Goal: Task Accomplishment & Management: Complete application form

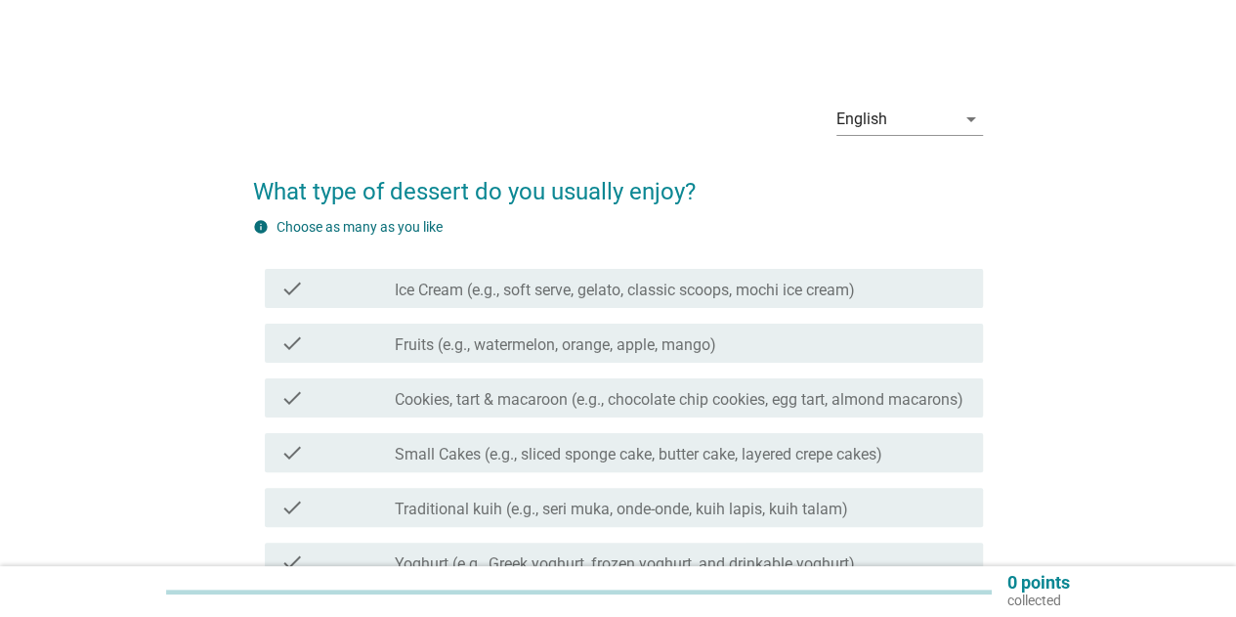
click at [772, 281] on label "Ice Cream (e.g., soft serve, gelato, classic scoops, mochi ice cream)" at bounding box center [625, 291] width 460 height 20
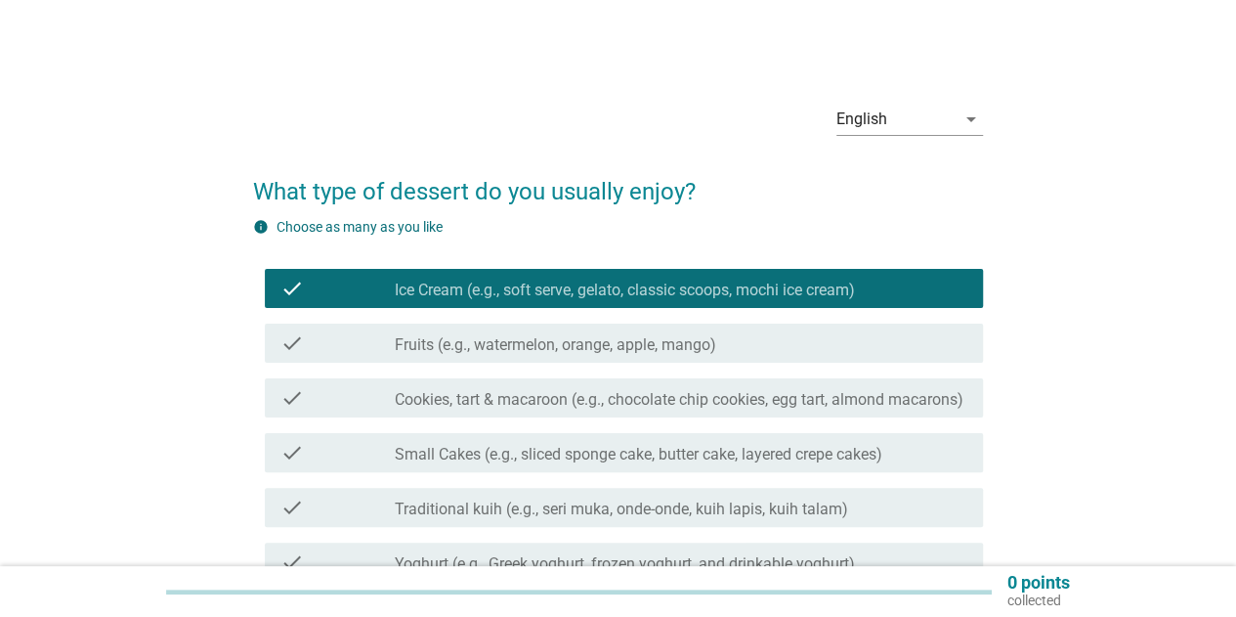
click at [726, 345] on div "check_box_outline_blank Fruits (e.g., watermelon, orange, apple, mango)" at bounding box center [681, 342] width 573 height 23
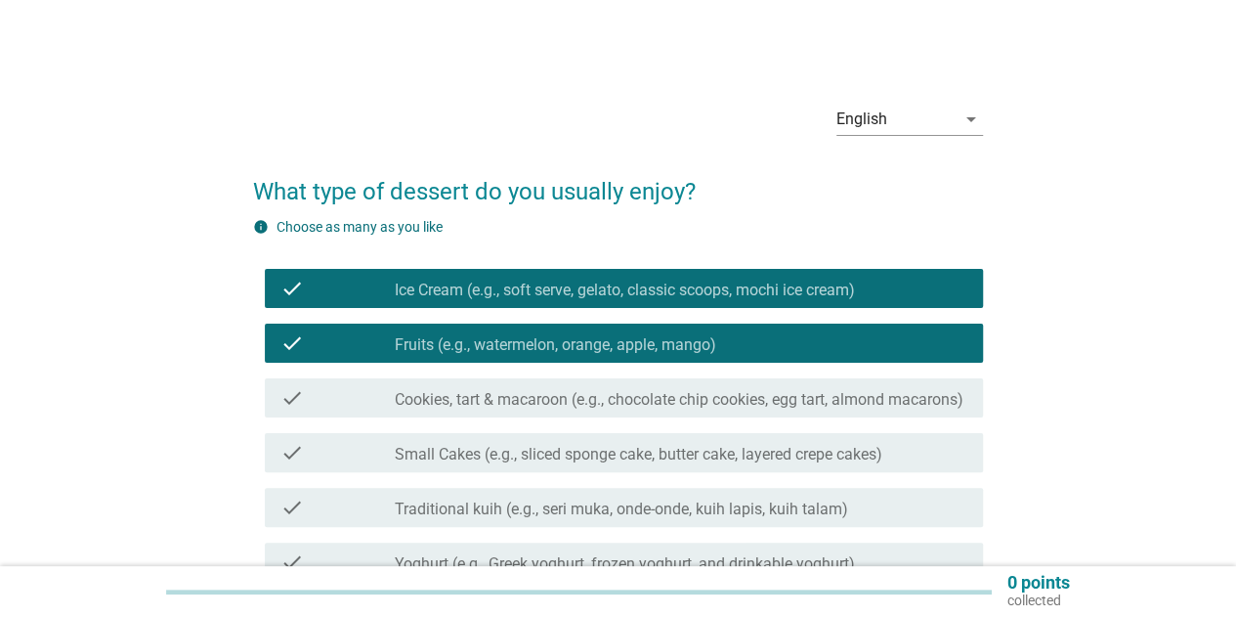
scroll to position [98, 0]
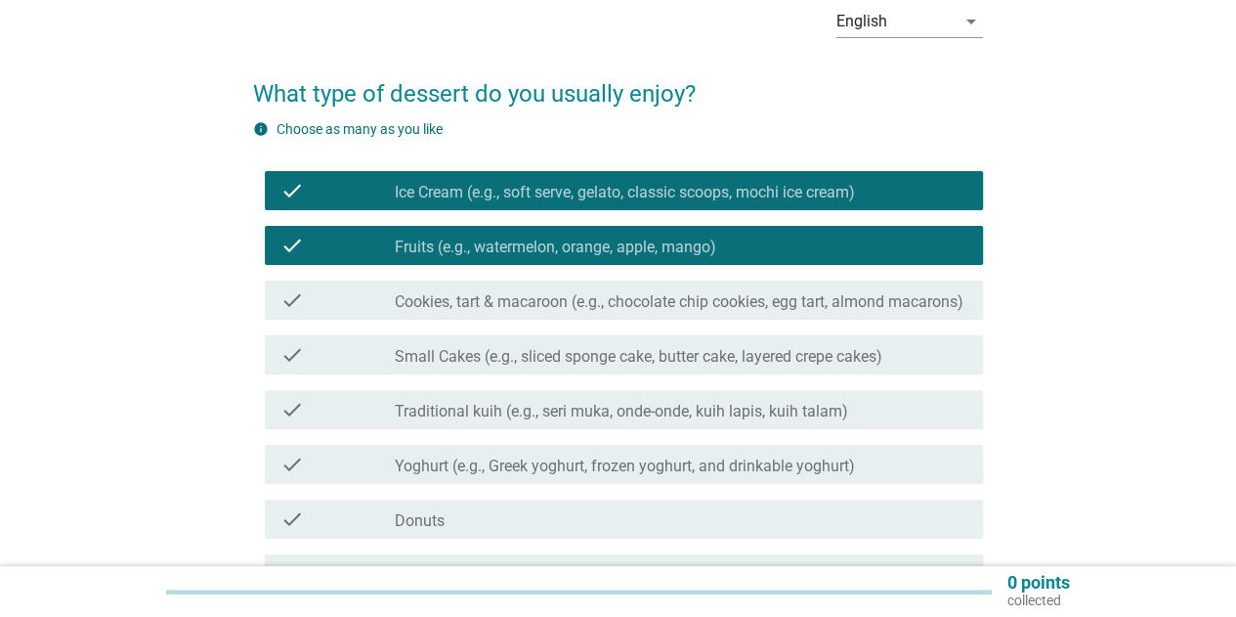
click at [747, 311] on label "Cookies, tart & macaroon (e.g., chocolate chip cookies, egg tart, almond macaro…" at bounding box center [679, 302] width 569 height 20
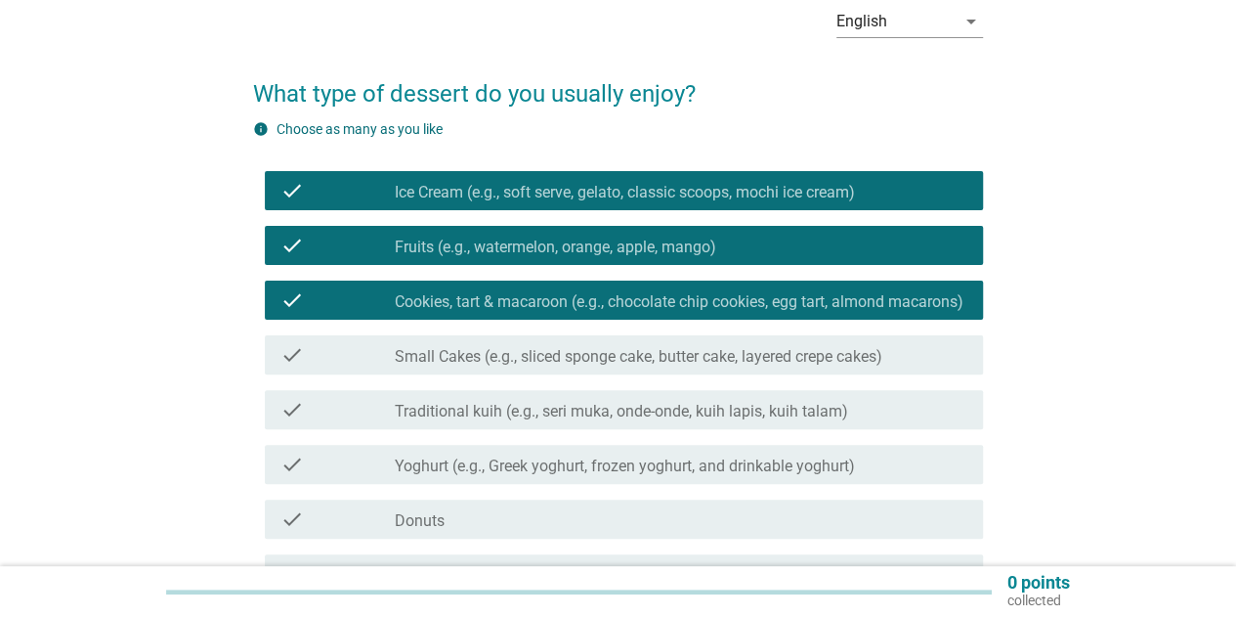
click at [663, 429] on div "check check_box_outline_blank Traditional kuih (e.g., seri muka, onde-onde, kui…" at bounding box center [624, 409] width 718 height 39
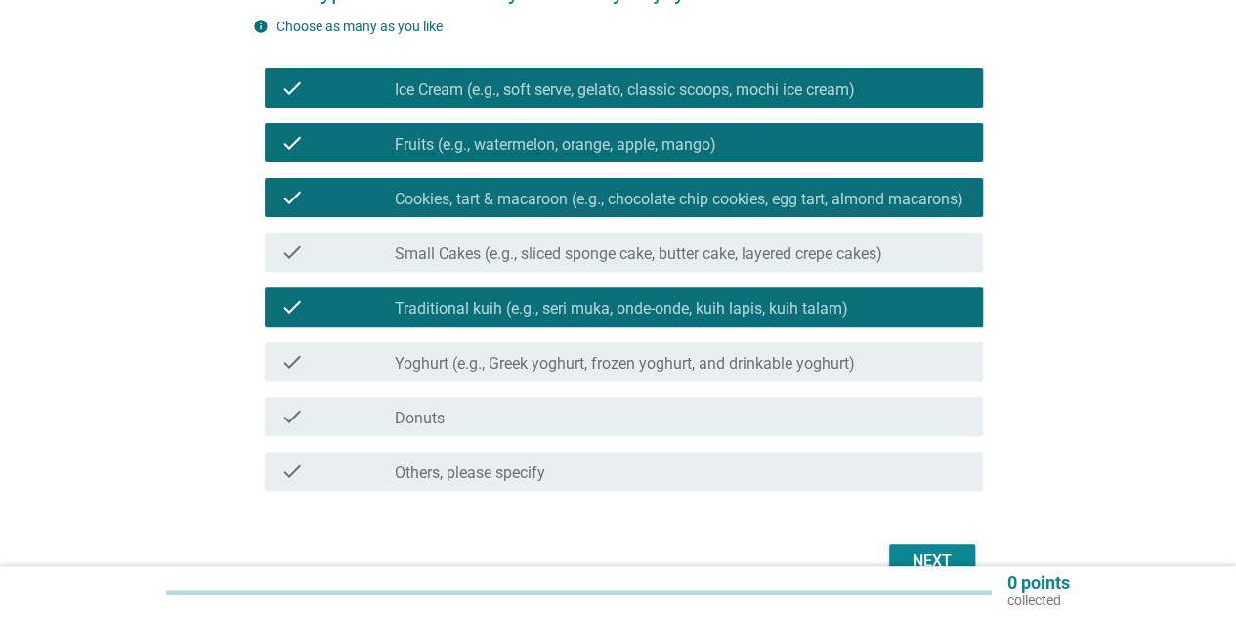
scroll to position [293, 0]
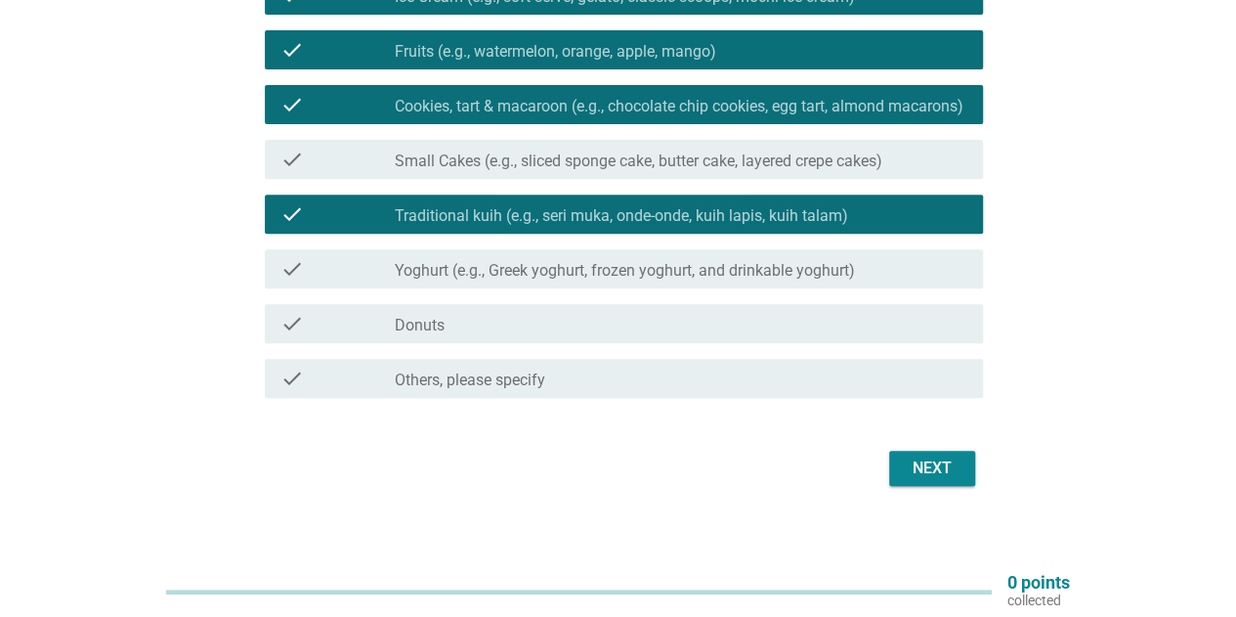
click at [726, 273] on div "check check_box_outline_blank Yoghurt (e.g., Greek yoghurt, frozen yoghurt, and…" at bounding box center [624, 268] width 718 height 39
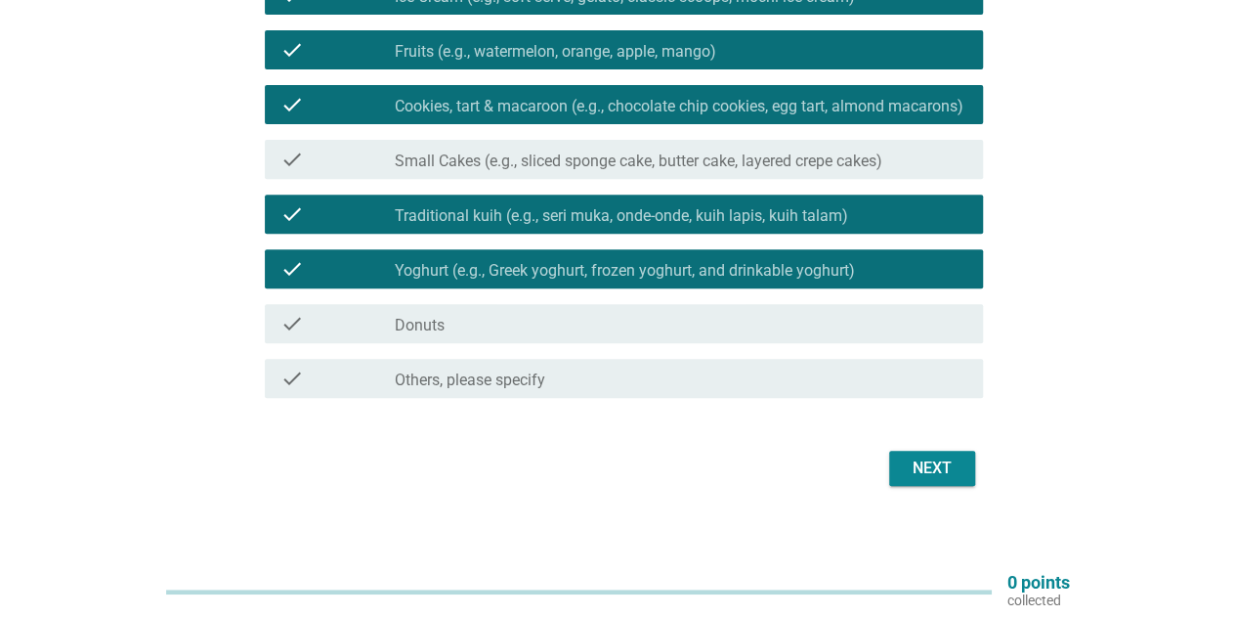
click at [794, 335] on div "check_box_outline_blank Donuts" at bounding box center [681, 323] width 573 height 23
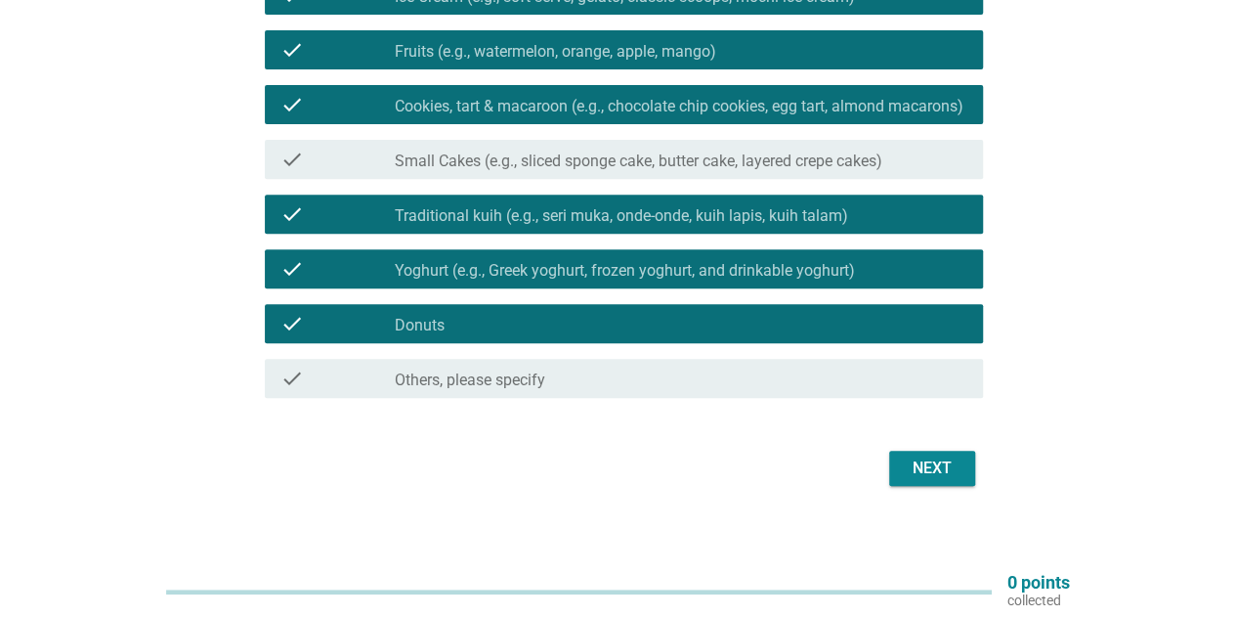
drag, startPoint x: 893, startPoint y: 462, endPoint x: 898, endPoint y: 472, distance: 10.9
click at [892, 460] on form "What type of dessert do you usually enjoy? info Choose as many as you like chec…" at bounding box center [618, 176] width 730 height 630
click at [914, 480] on div "Next" at bounding box center [932, 467] width 55 height 23
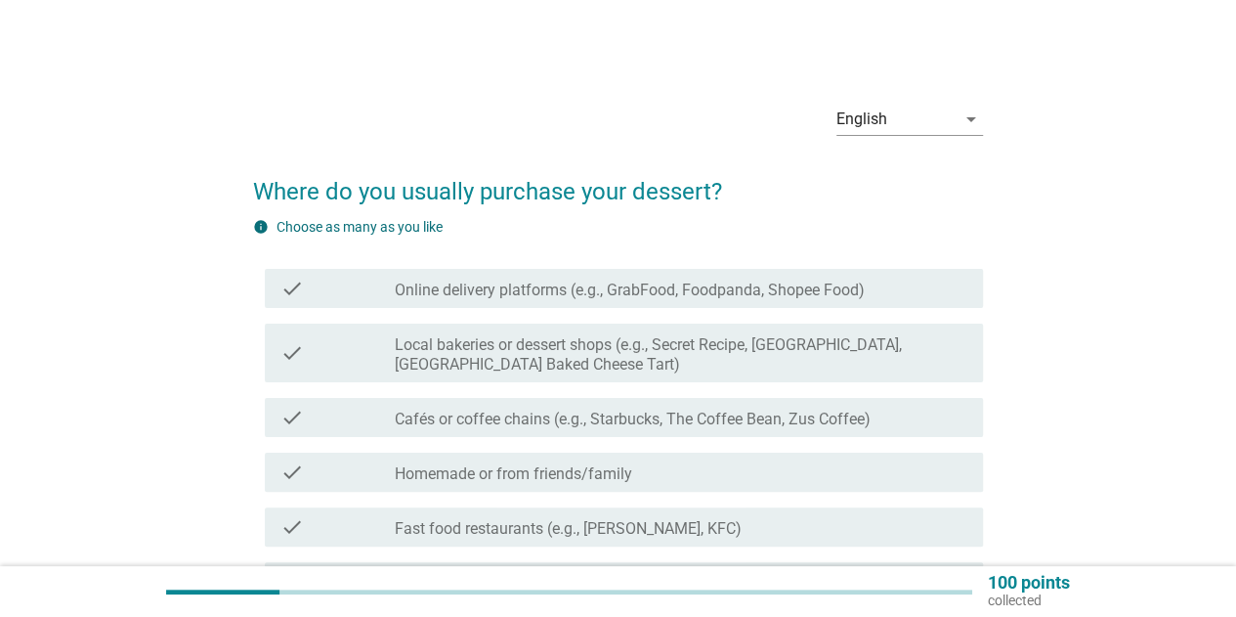
click at [612, 299] on label "Online delivery platforms (e.g., GrabFood, Foodpanda, Shopee Food)" at bounding box center [630, 291] width 470 height 20
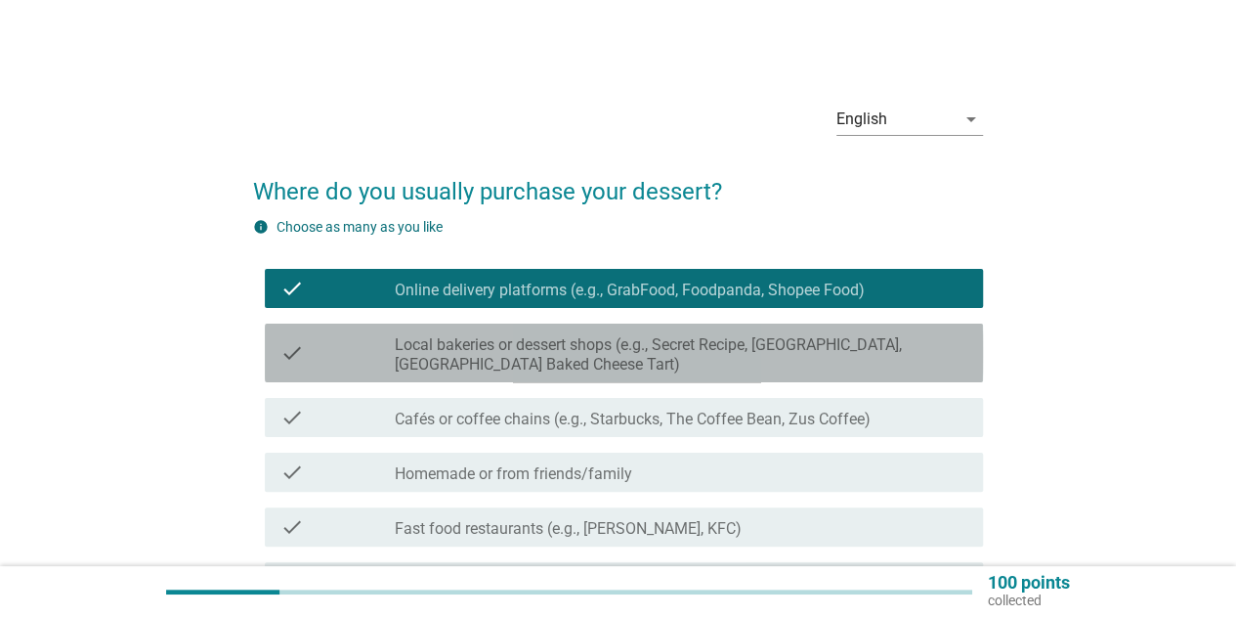
click at [611, 354] on label "Local bakeries or dessert shops (e.g., Secret Recipe, [GEOGRAPHIC_DATA], [GEOGR…" at bounding box center [681, 354] width 573 height 39
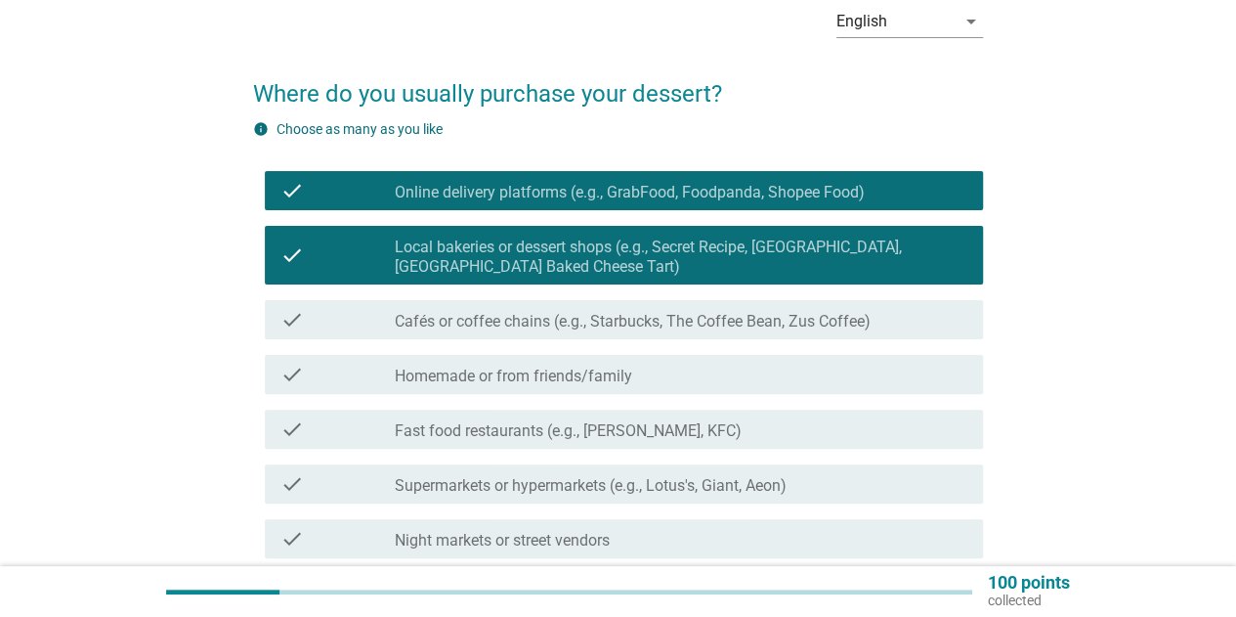
click at [633, 319] on label "Cafés or coffee chains (e.g., Starbucks, The Coffee Bean, Zus Coffee)" at bounding box center [633, 322] width 476 height 20
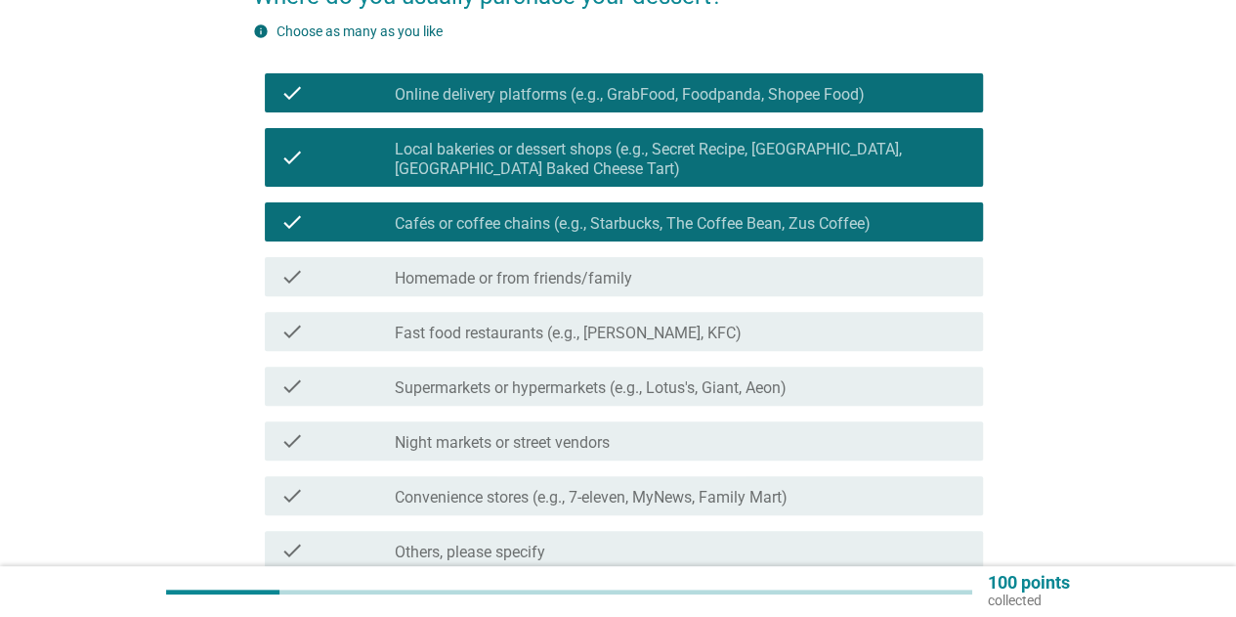
scroll to position [293, 0]
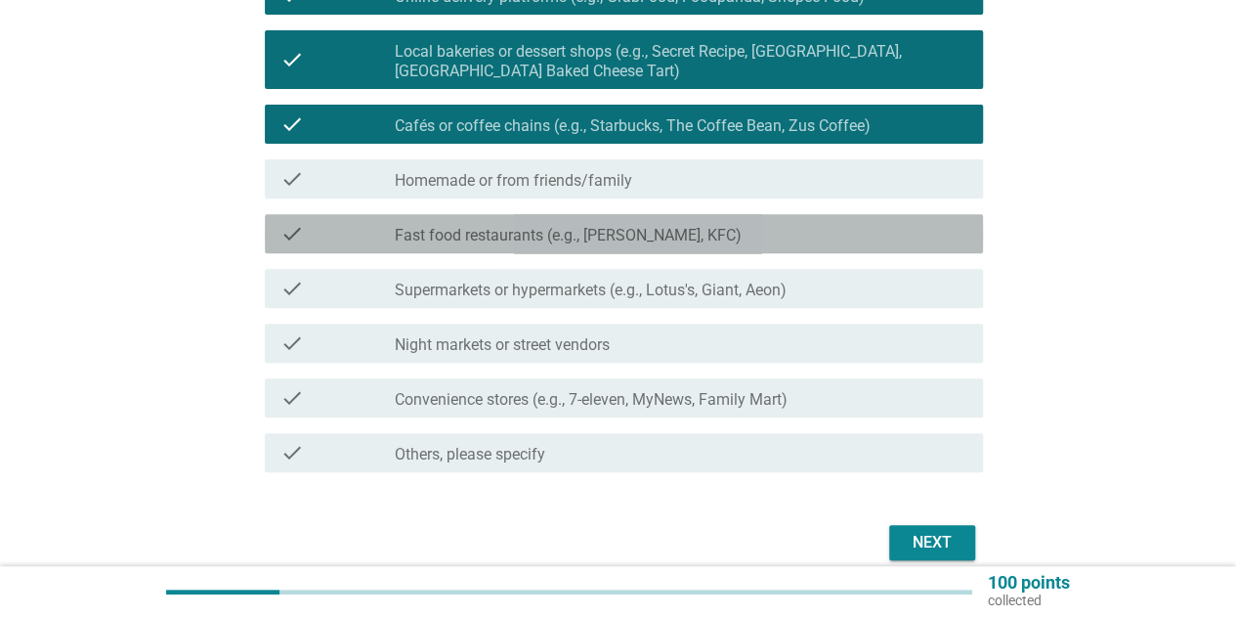
click at [695, 239] on label "Fast food restaurants (e.g., [PERSON_NAME], KFC)" at bounding box center [568, 236] width 347 height 20
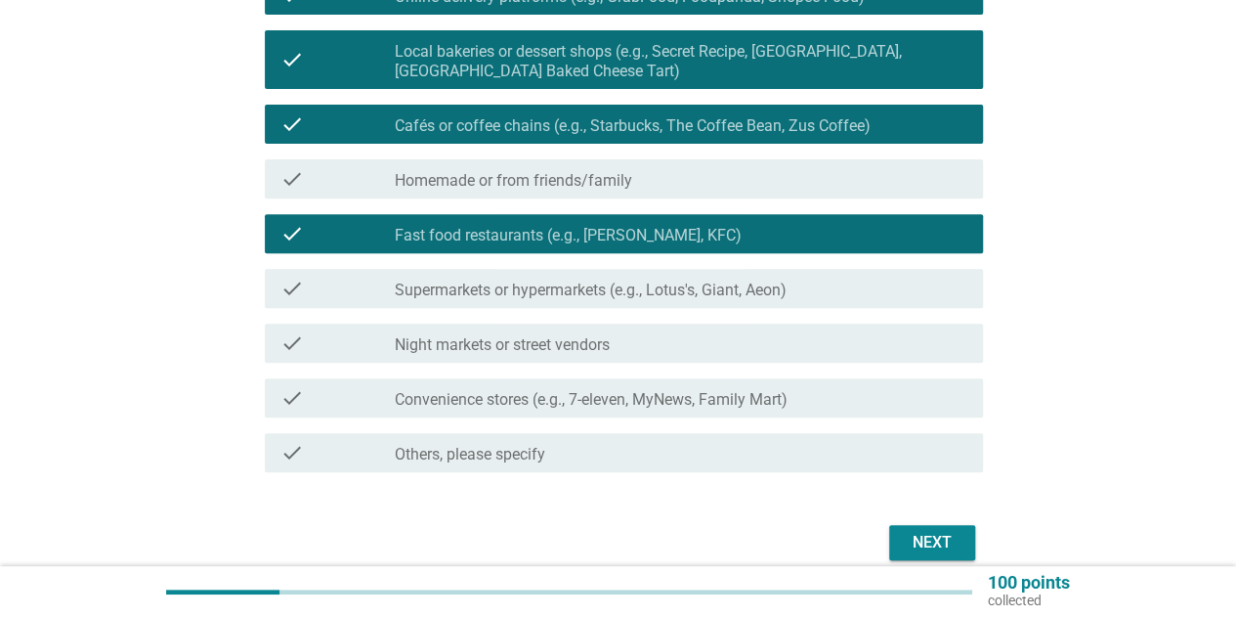
click at [792, 303] on div "check check_box_outline_blank Supermarkets or hypermarkets (e.g., Lotus's, Gian…" at bounding box center [624, 288] width 718 height 39
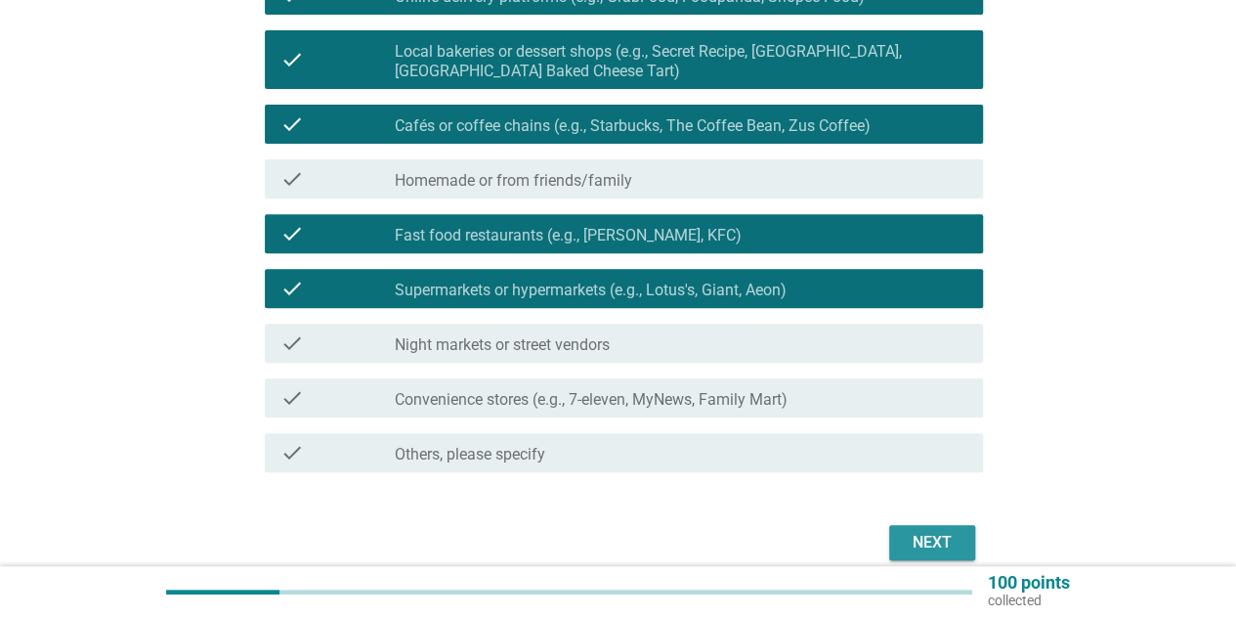
click at [945, 546] on div "Next" at bounding box center [932, 542] width 55 height 23
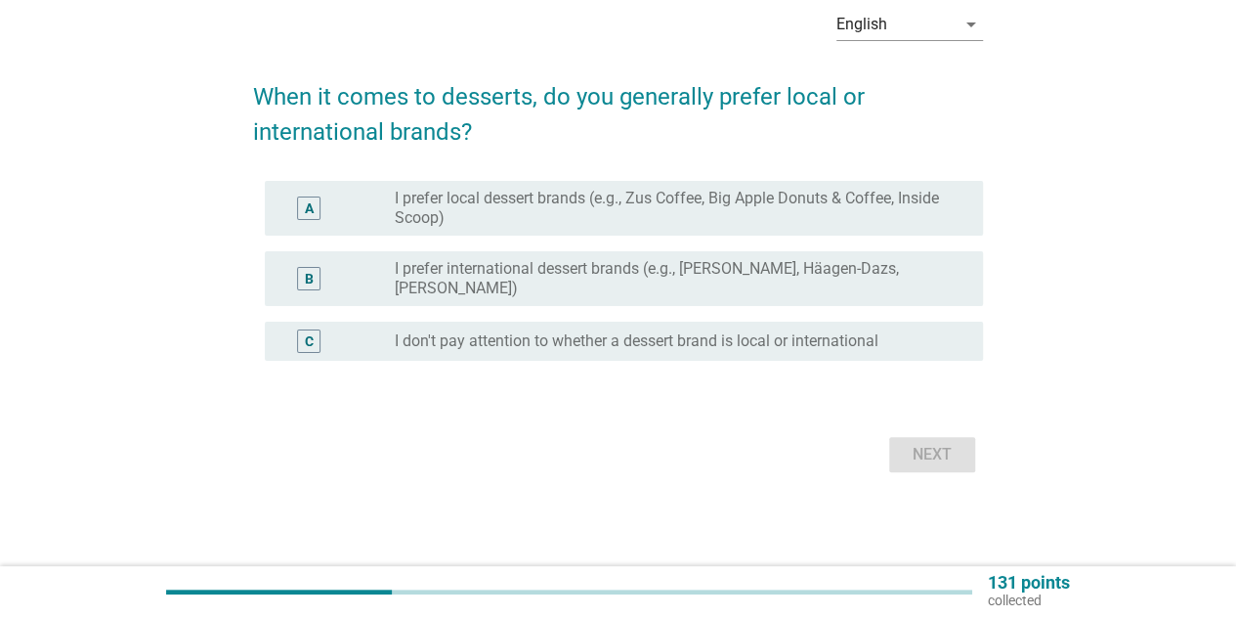
scroll to position [0, 0]
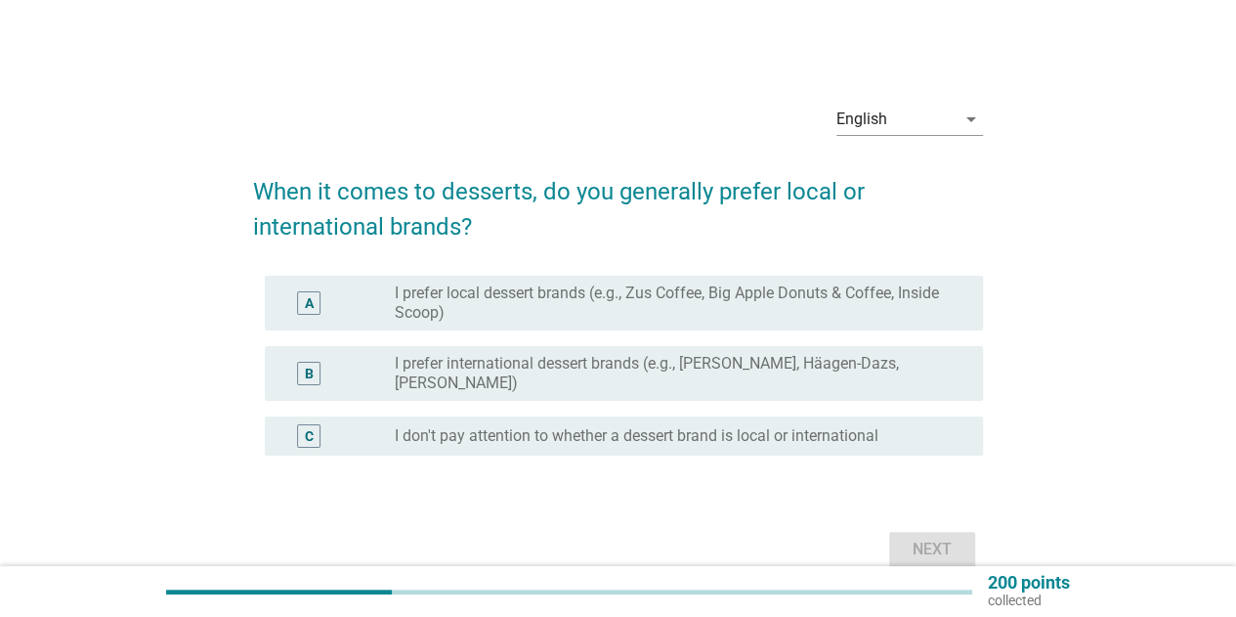
click at [657, 375] on label "I prefer international dessert brands (e.g., [PERSON_NAME], Häagen-Dazs, [PERSO…" at bounding box center [673, 373] width 557 height 39
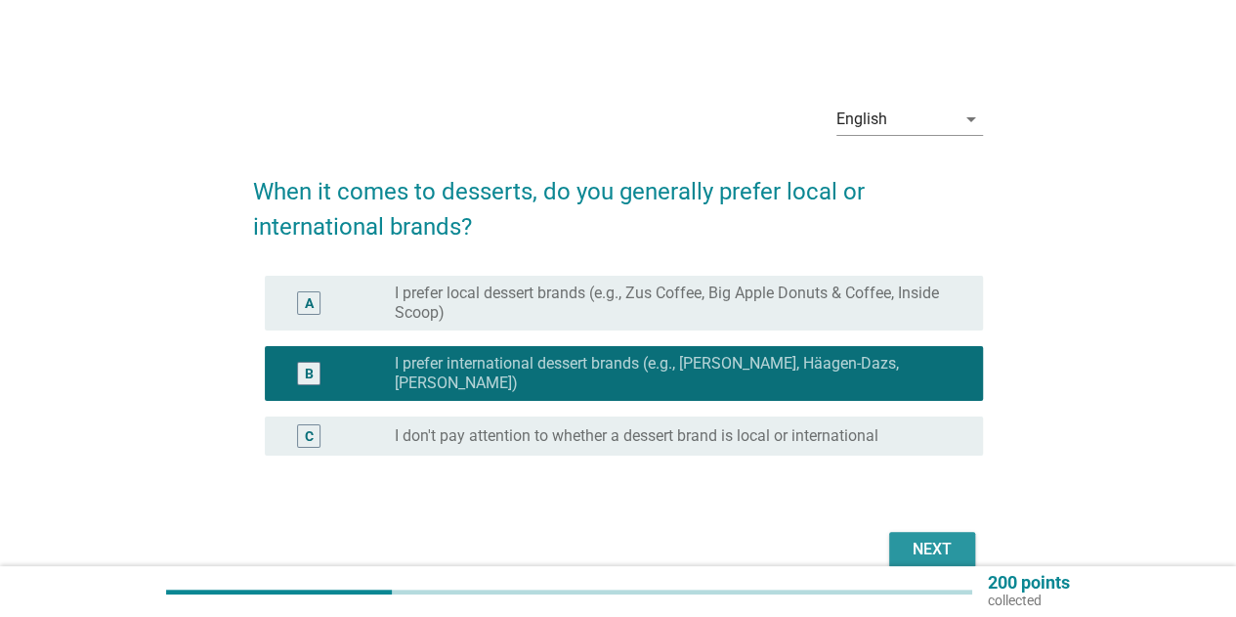
drag, startPoint x: 917, startPoint y: 556, endPoint x: 806, endPoint y: 468, distance: 141.2
click at [806, 468] on form "When it comes to desserts, do you generally prefer local or international brand…" at bounding box center [618, 363] width 730 height 418
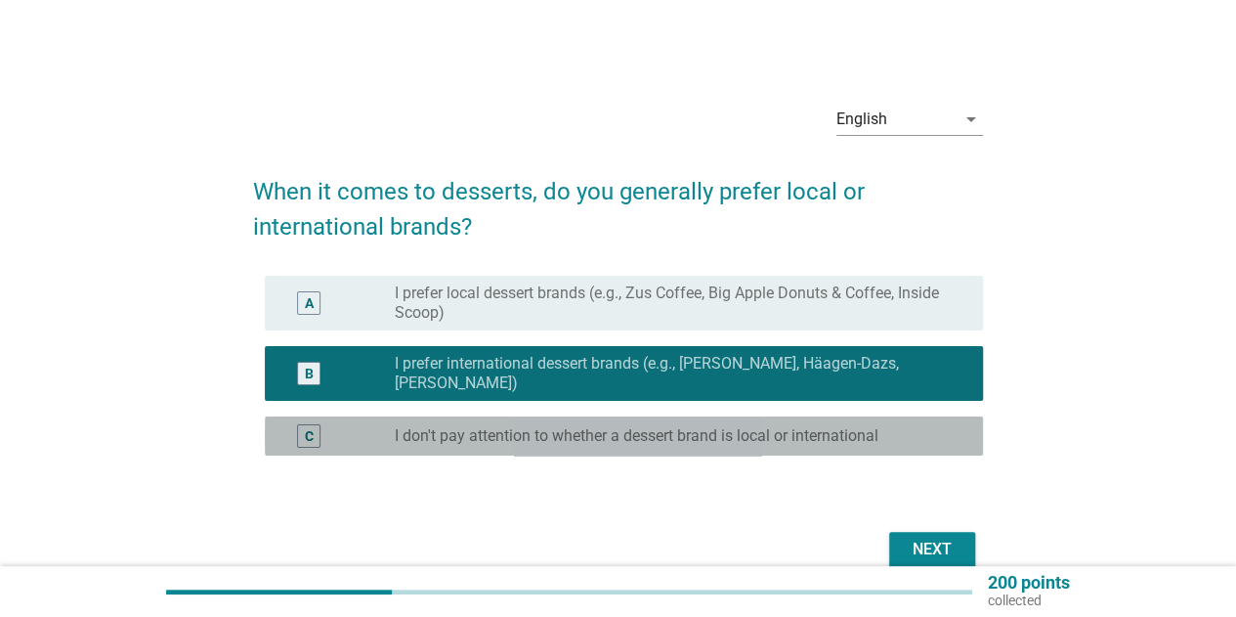
click at [813, 441] on label "I don't pay attention to whether a dessert brand is local or international" at bounding box center [637, 436] width 484 height 20
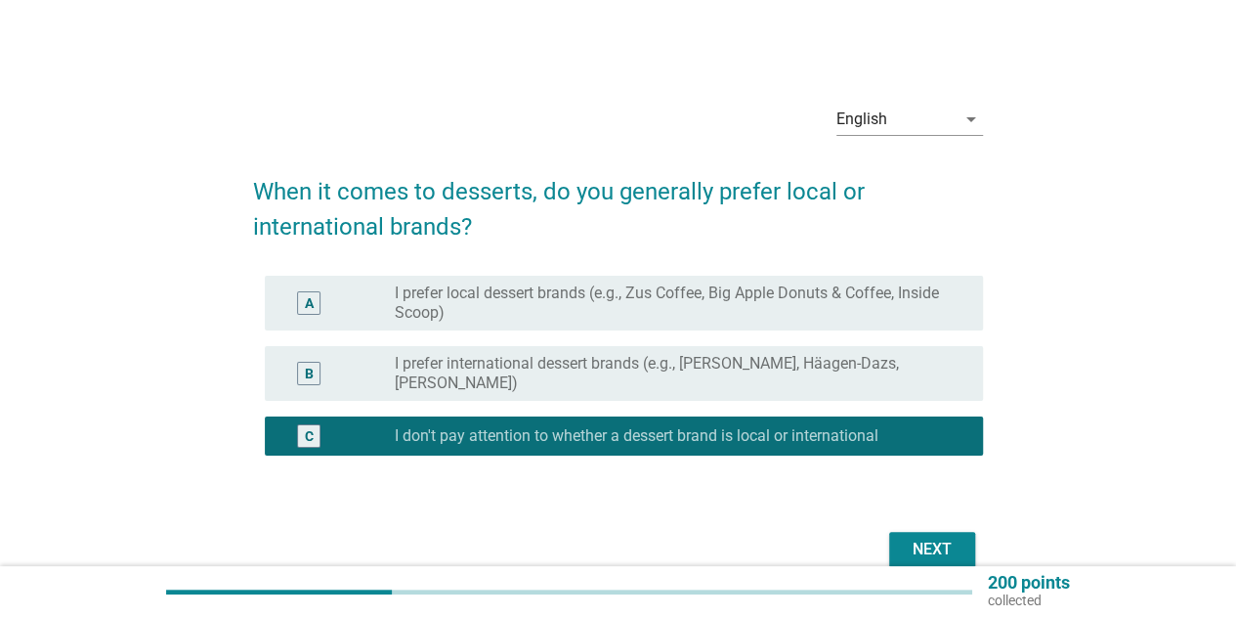
click at [937, 551] on div "Next" at bounding box center [932, 549] width 55 height 23
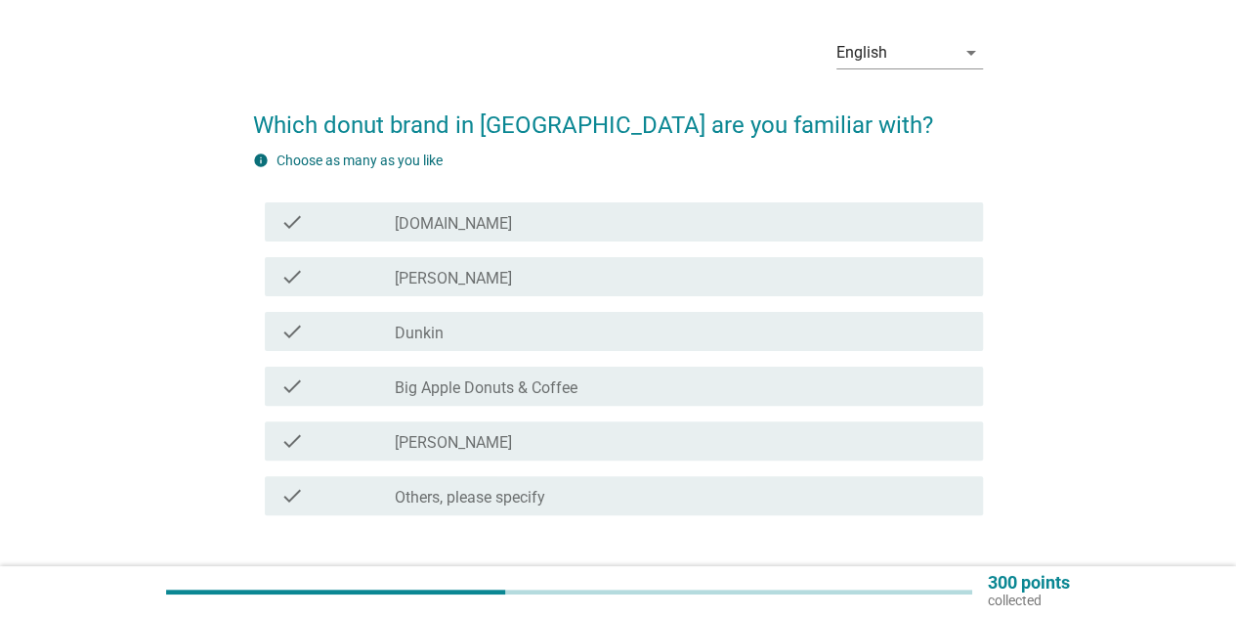
scroll to position [98, 0]
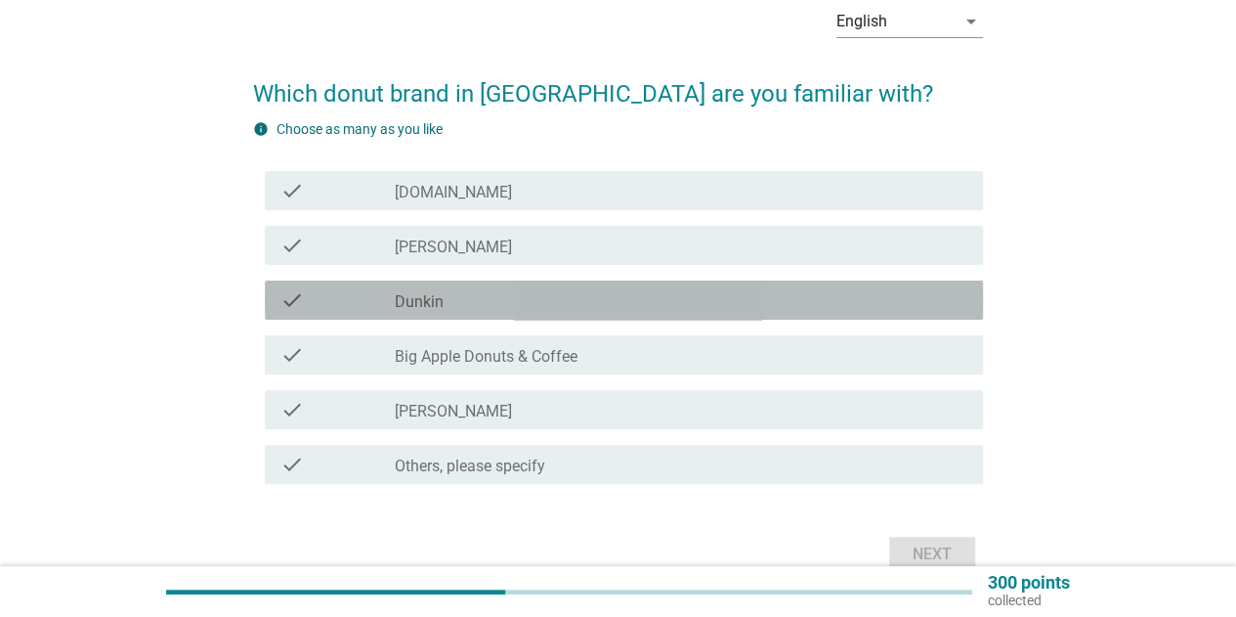
click at [512, 308] on div "check_box_outline_blank Dunkin" at bounding box center [681, 299] width 573 height 23
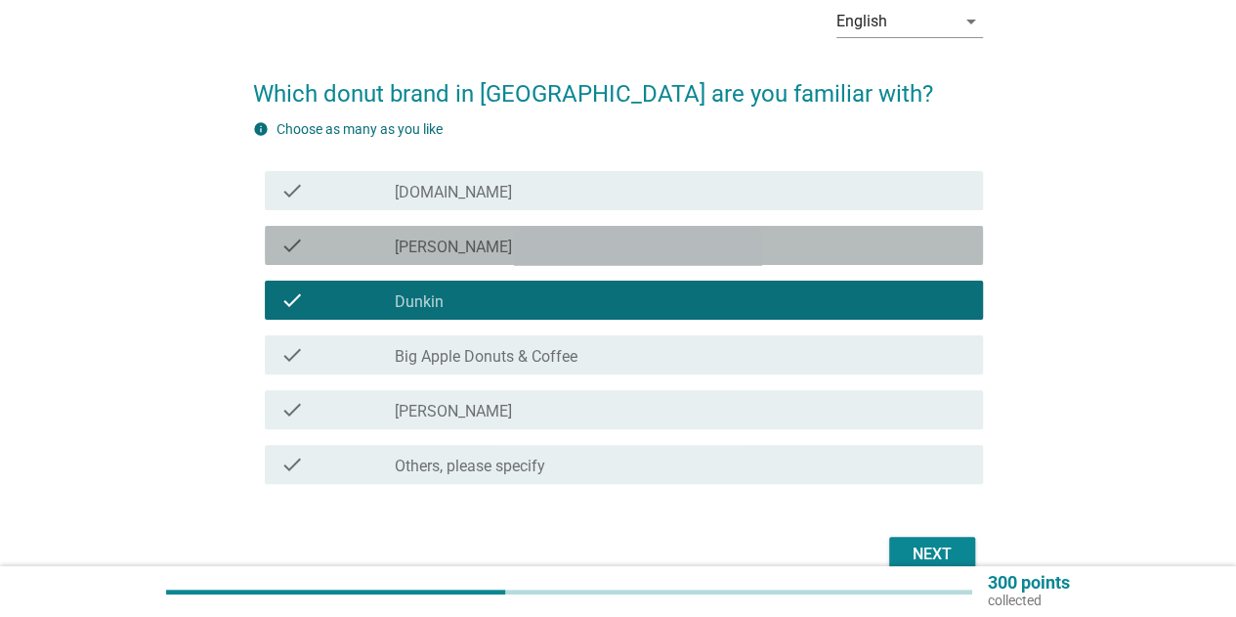
click at [536, 256] on div "check_box_outline_blank [PERSON_NAME]" at bounding box center [681, 245] width 573 height 23
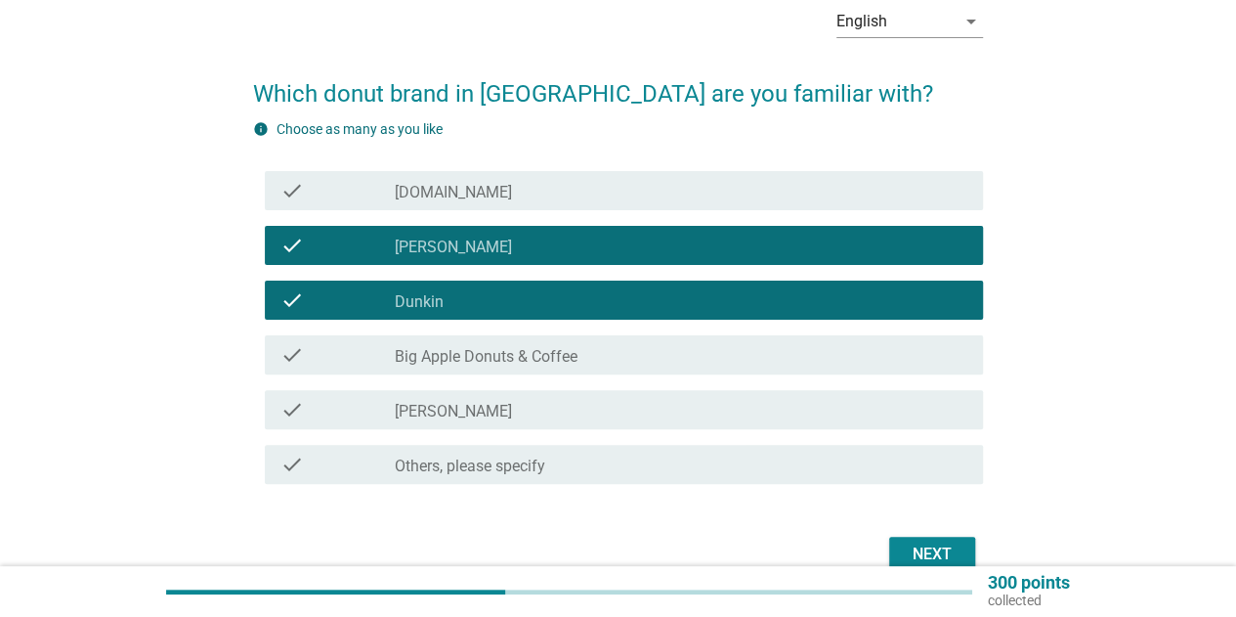
click at [526, 354] on label "Big Apple Donuts & Coffee" at bounding box center [486, 357] width 183 height 20
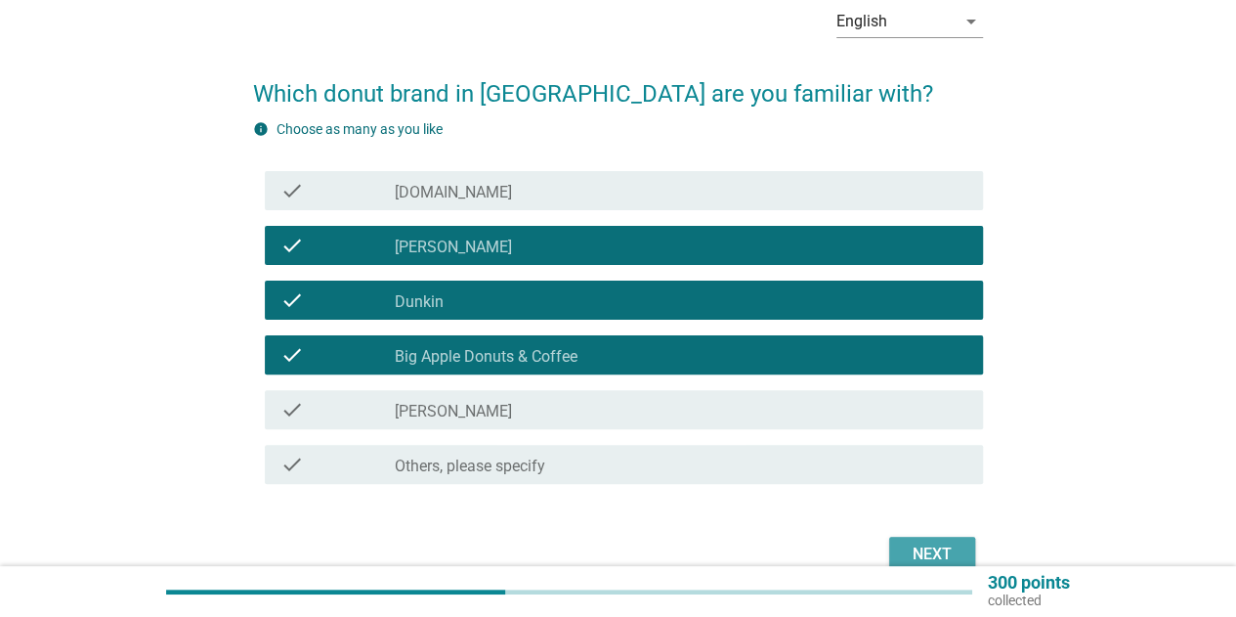
click at [937, 545] on div "Next" at bounding box center [932, 553] width 55 height 23
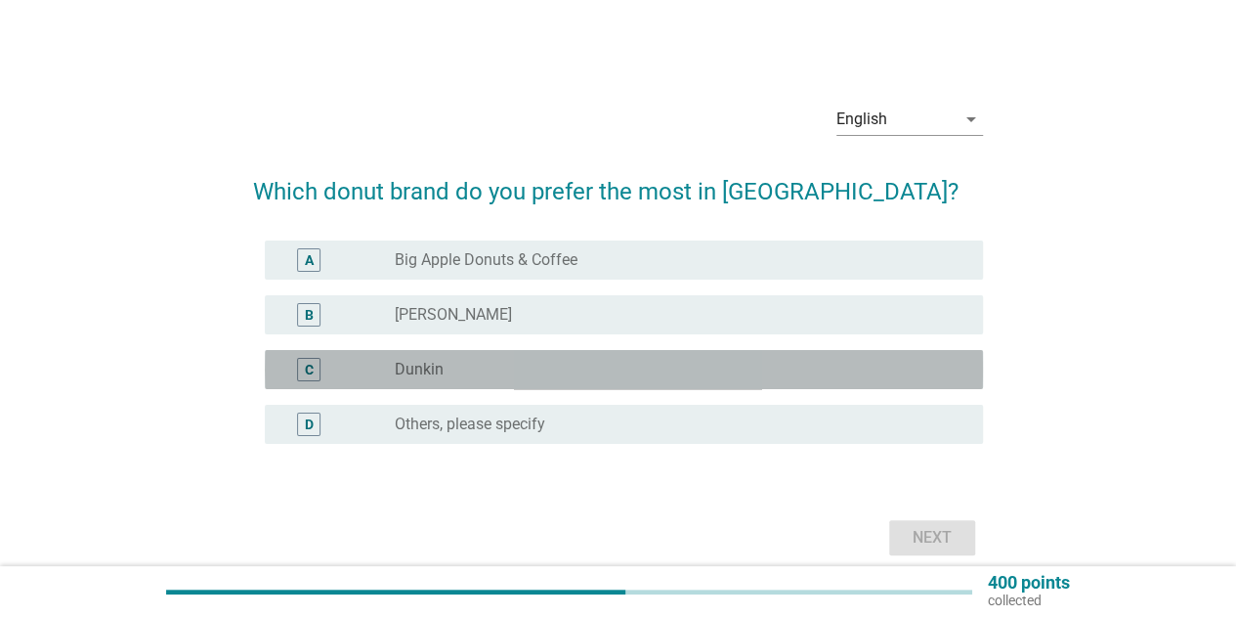
click at [554, 372] on div "radio_button_unchecked Dunkin" at bounding box center [673, 370] width 557 height 20
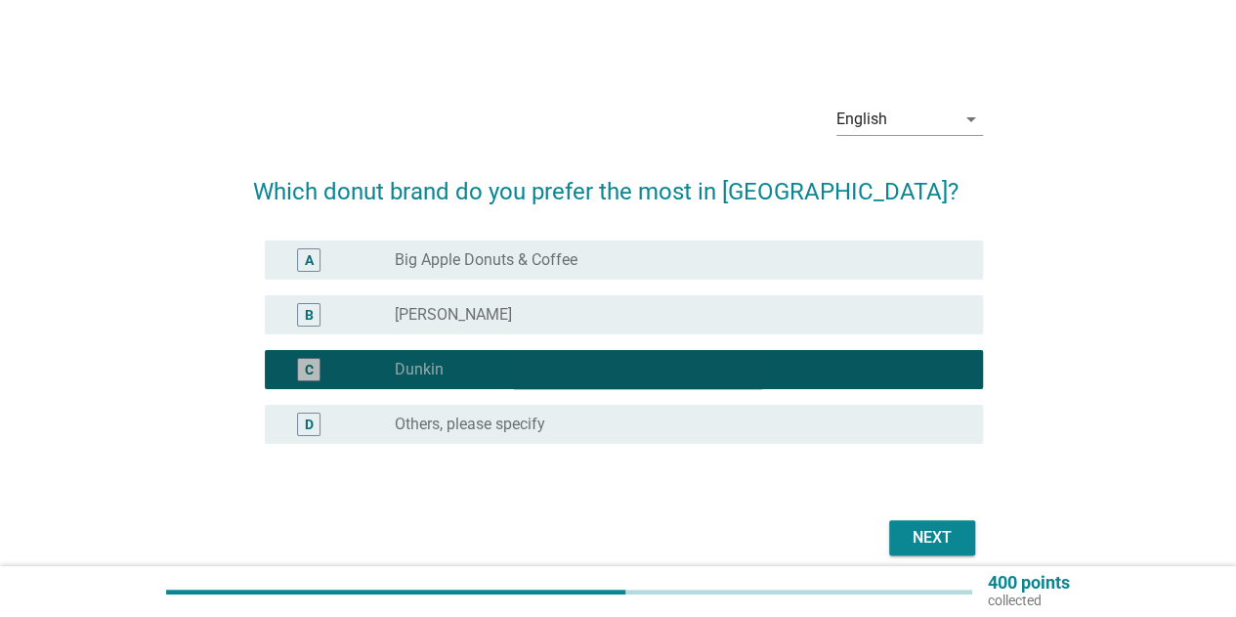
drag, startPoint x: 551, startPoint y: 388, endPoint x: 581, endPoint y: 283, distance: 108.6
click at [551, 386] on div "C radio_button_checked Dunkin" at bounding box center [624, 369] width 718 height 39
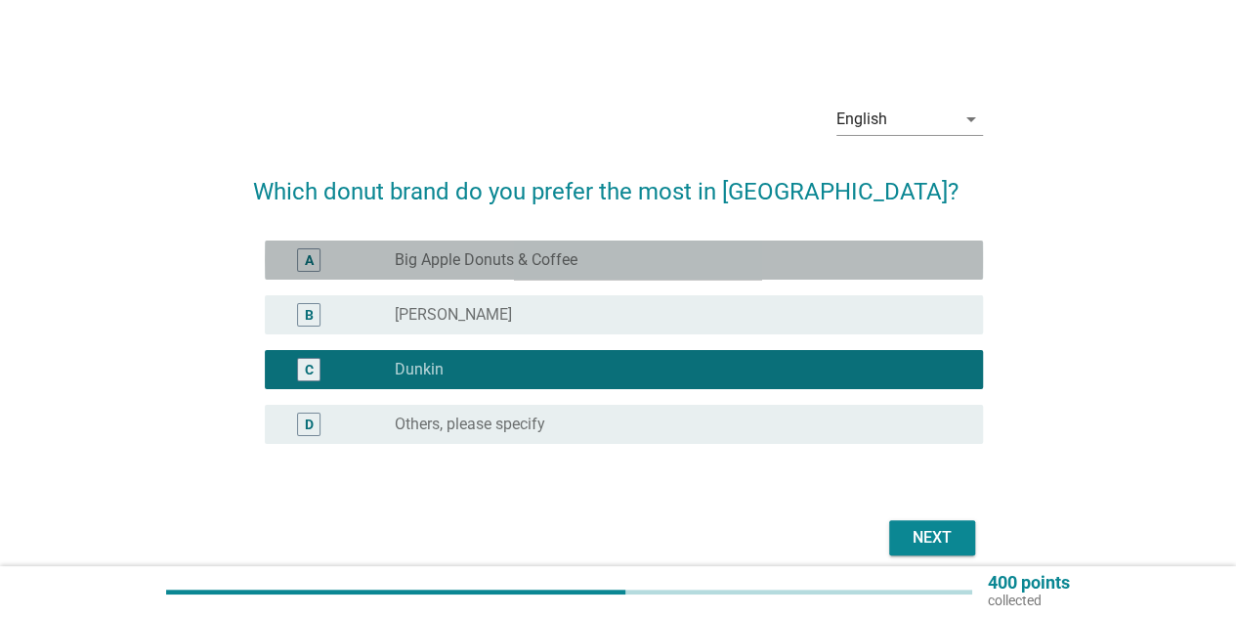
click at [587, 271] on div "A radio_button_unchecked Big Apple Donuts & Coffee" at bounding box center [624, 259] width 718 height 39
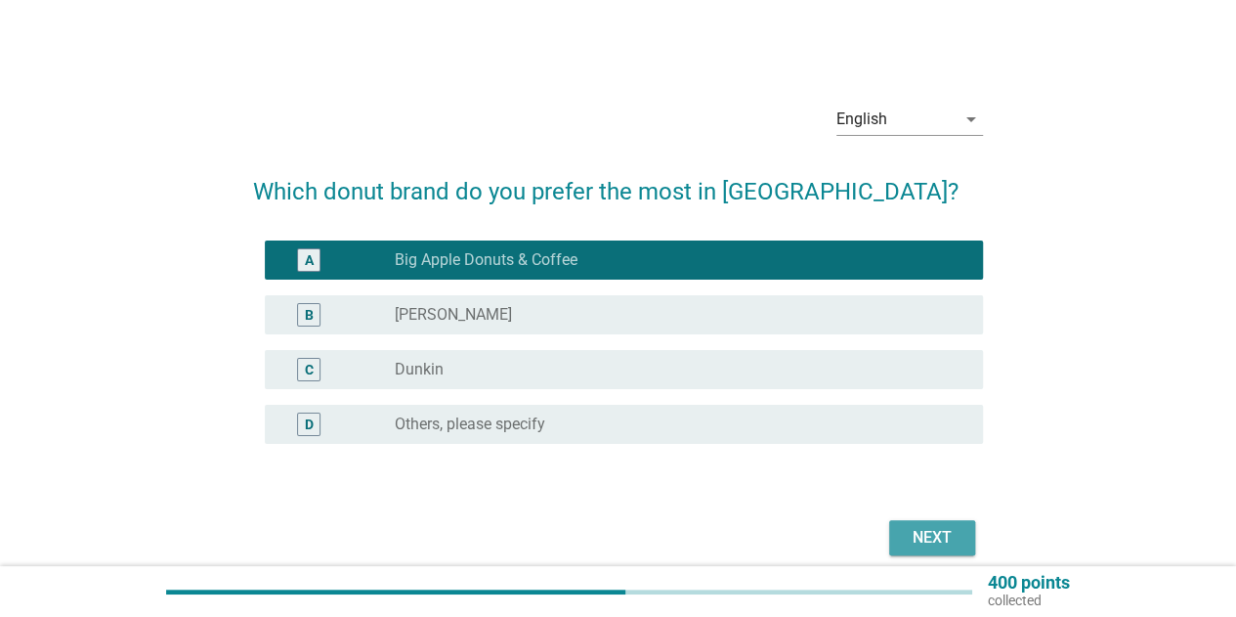
click at [926, 539] on div "Next" at bounding box center [932, 537] width 55 height 23
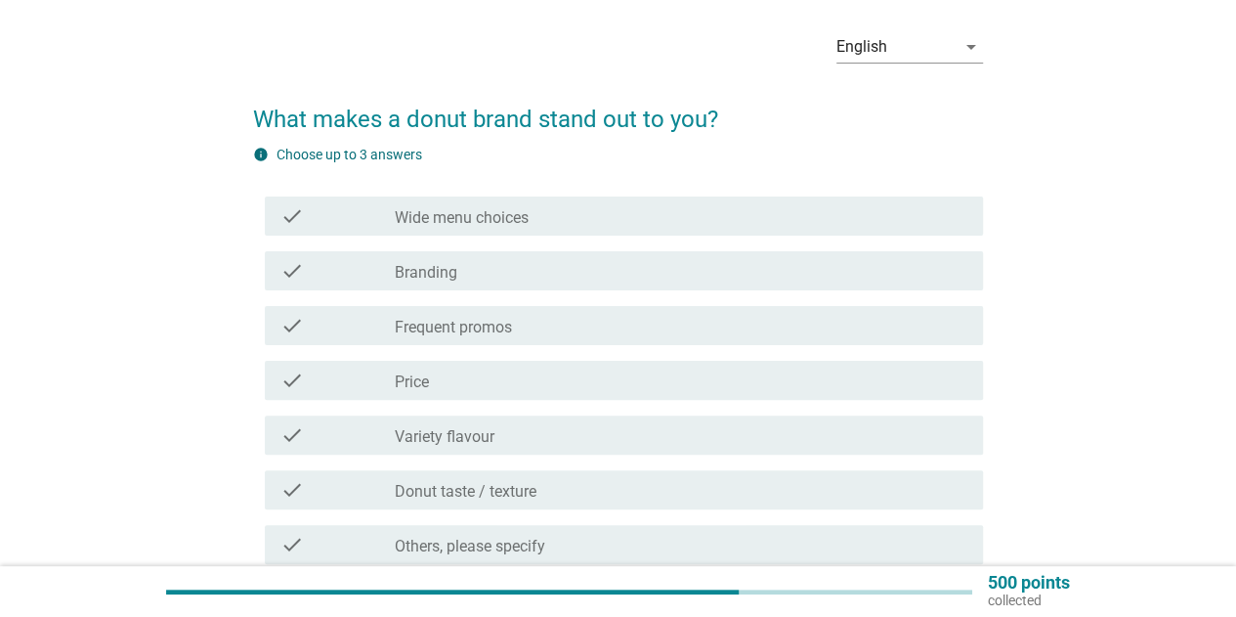
scroll to position [98, 0]
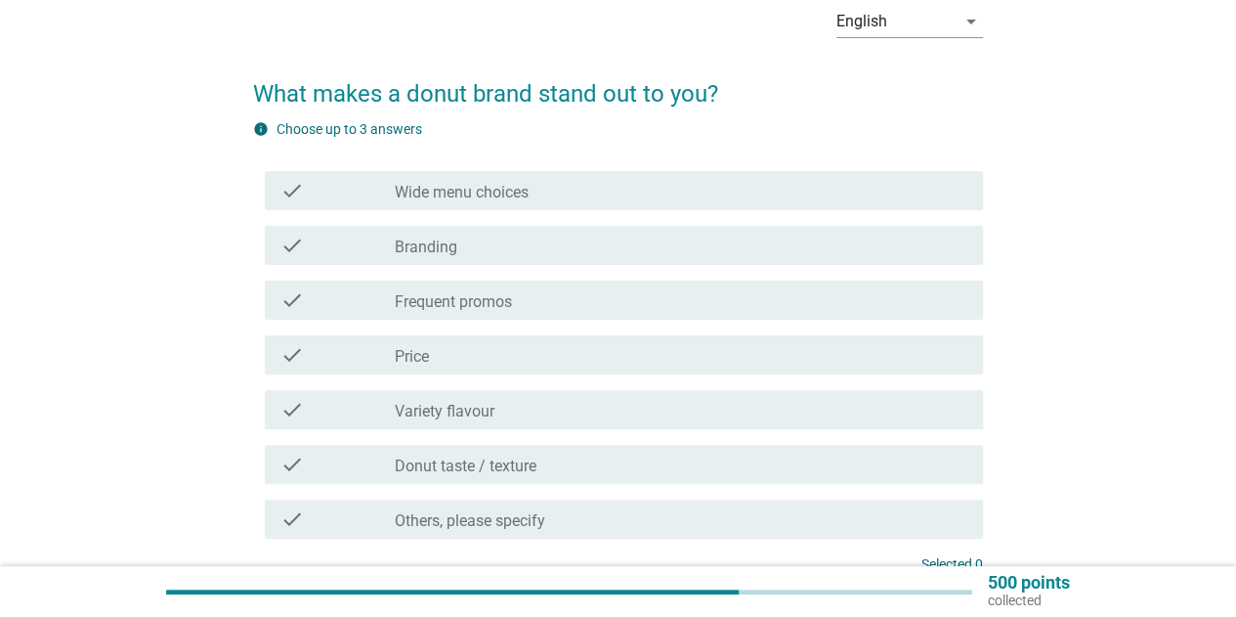
drag, startPoint x: 587, startPoint y: 361, endPoint x: 588, endPoint y: 412, distance: 51.8
click at [587, 361] on div "check_box_outline_blank Price" at bounding box center [681, 354] width 573 height 23
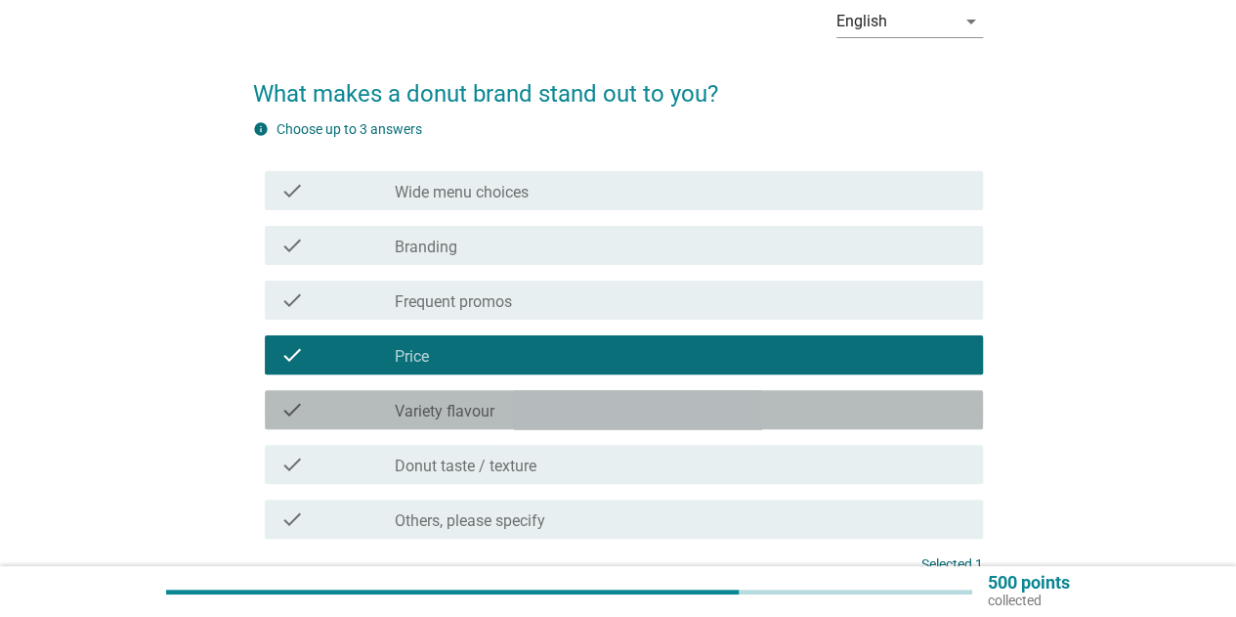
click at [583, 408] on div "check_box_outline_blank Variety flavour" at bounding box center [681, 409] width 573 height 23
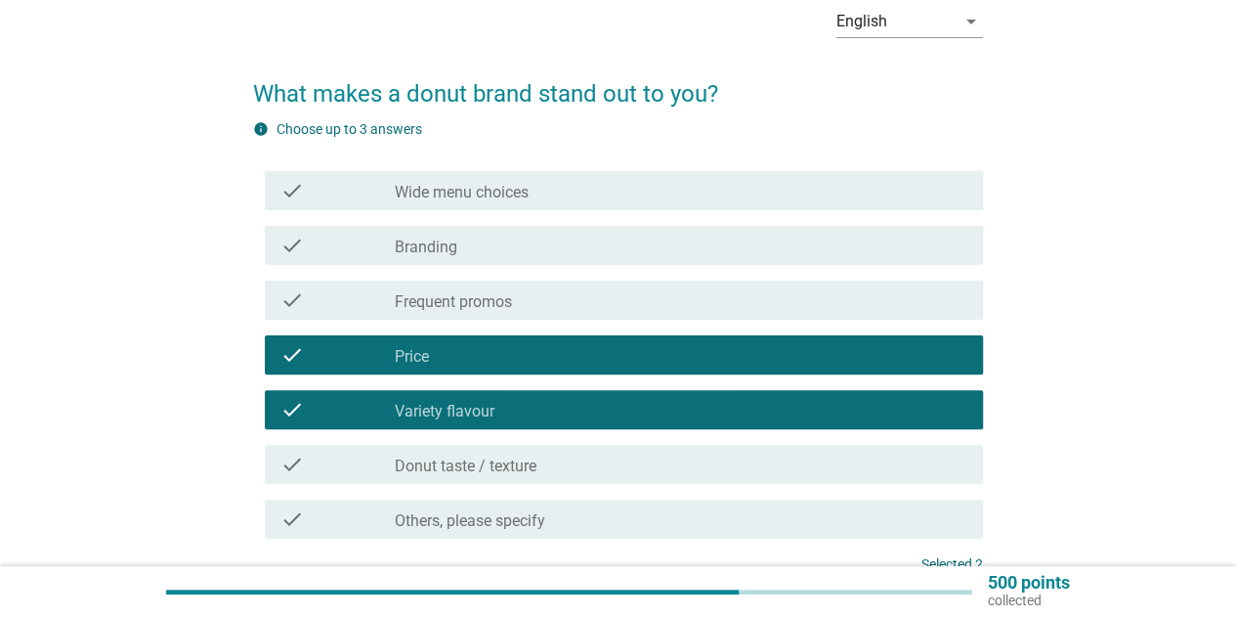
click at [581, 461] on div "check_box_outline_blank Donut taste / texture" at bounding box center [681, 464] width 573 height 23
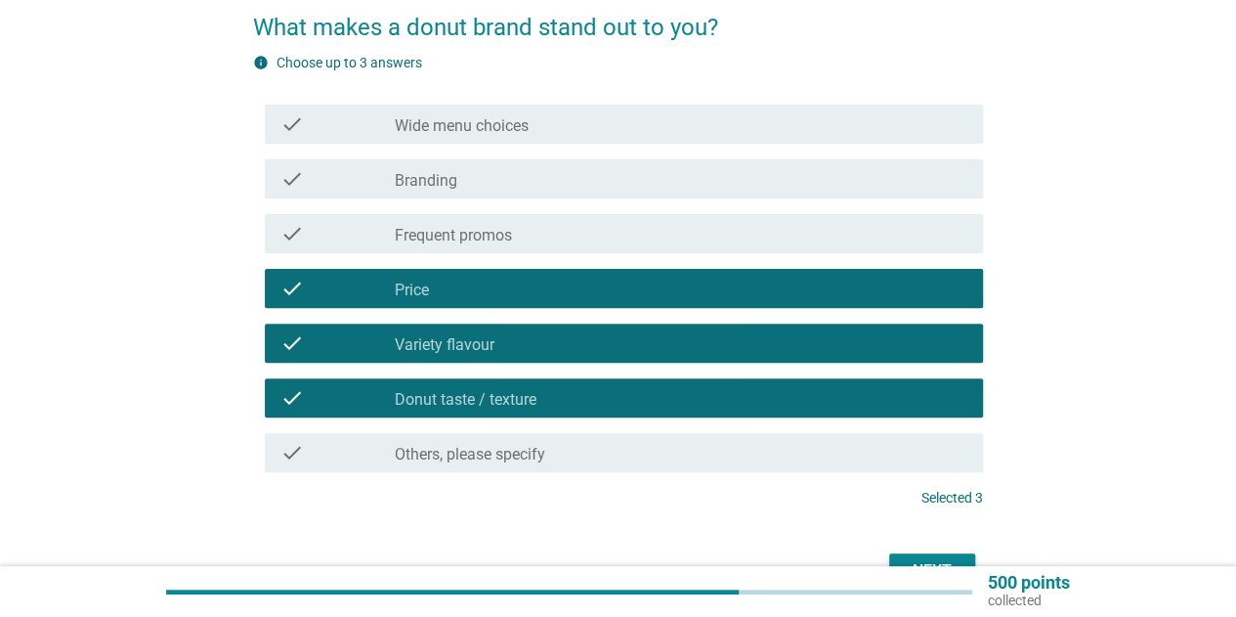
scroll to position [195, 0]
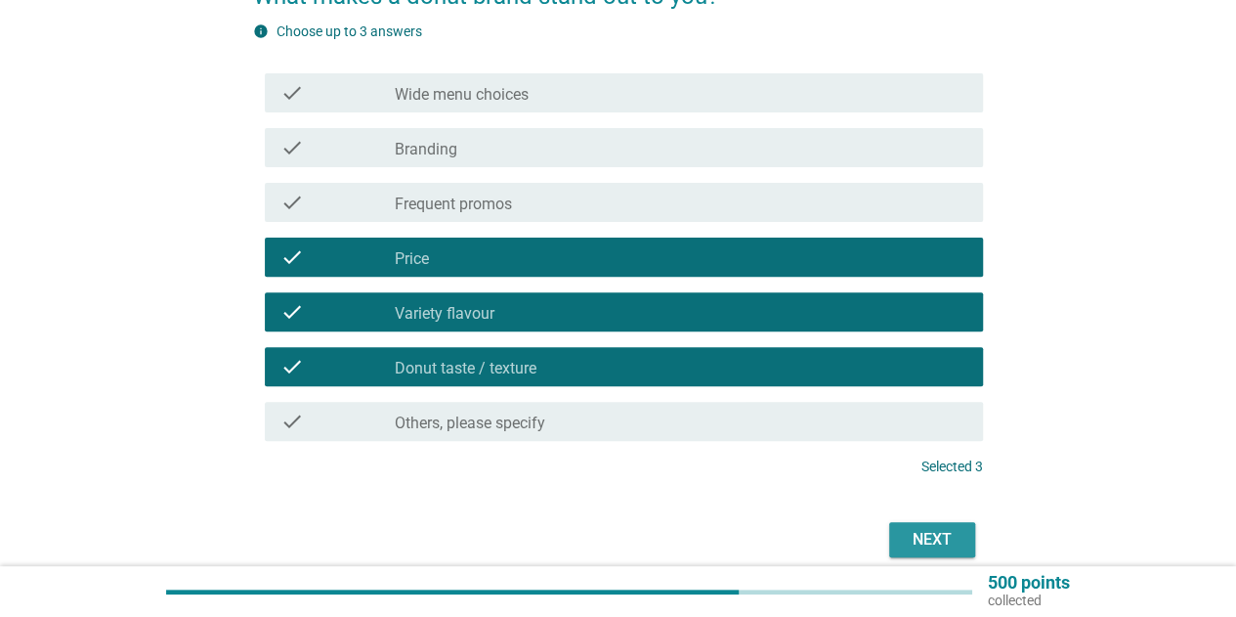
click at [948, 555] on button "Next" at bounding box center [932, 539] width 86 height 35
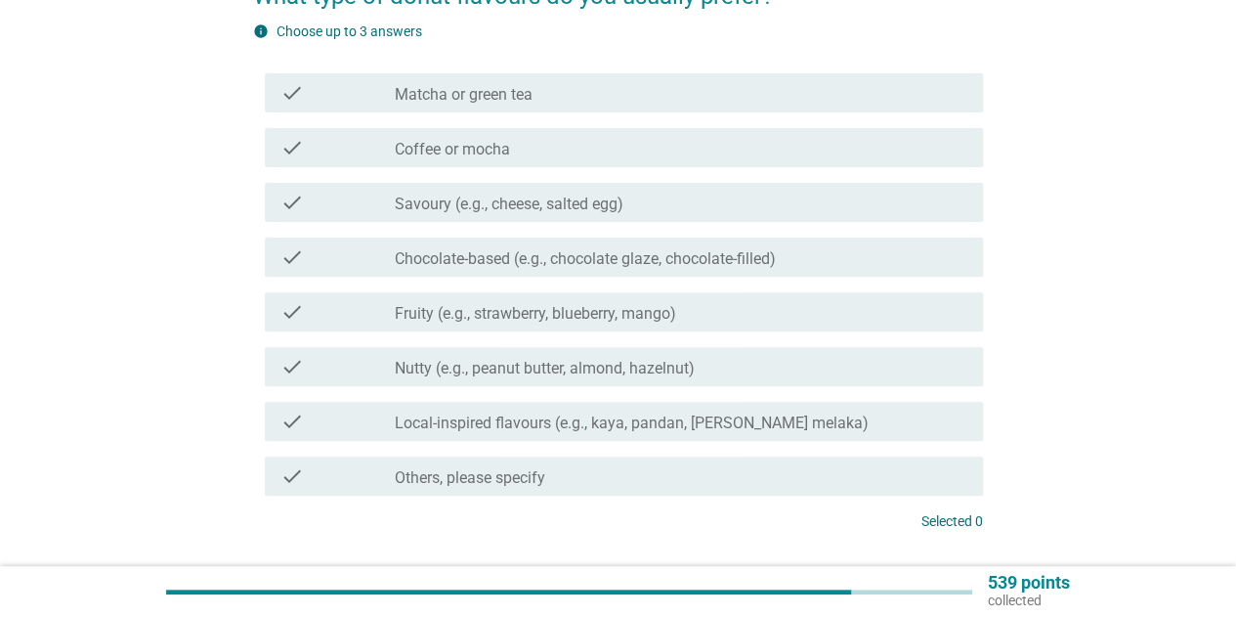
scroll to position [0, 0]
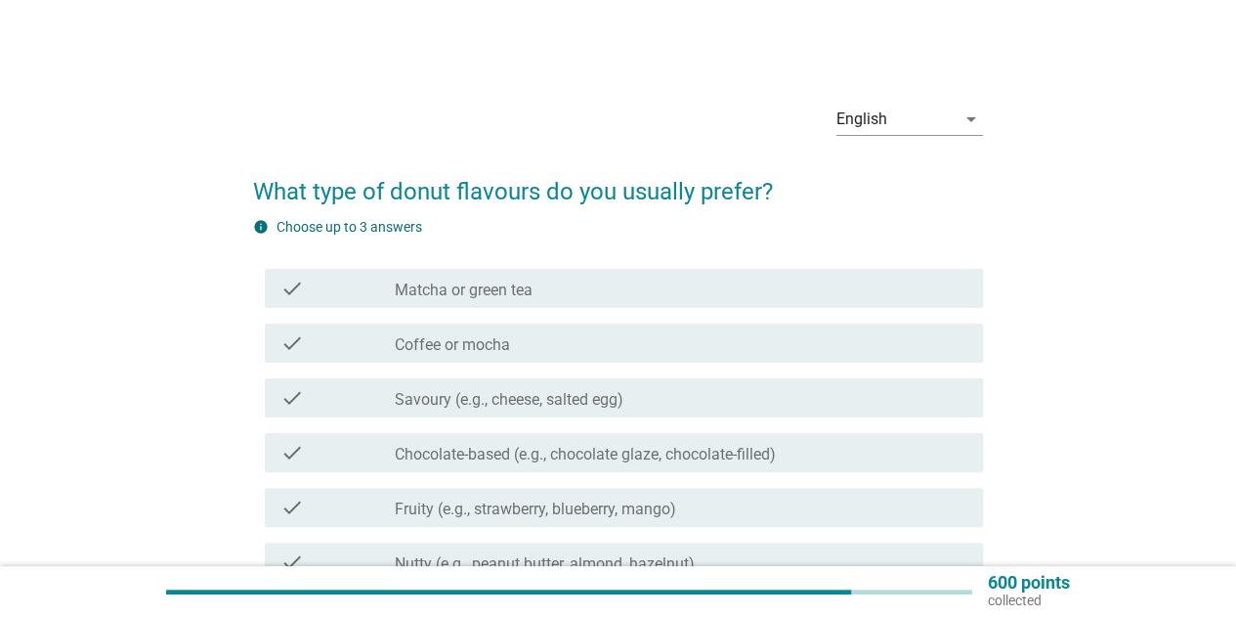
click at [585, 456] on label "Chocolate-based (e.g., chocolate glaze, chocolate-filled)" at bounding box center [585, 455] width 381 height 20
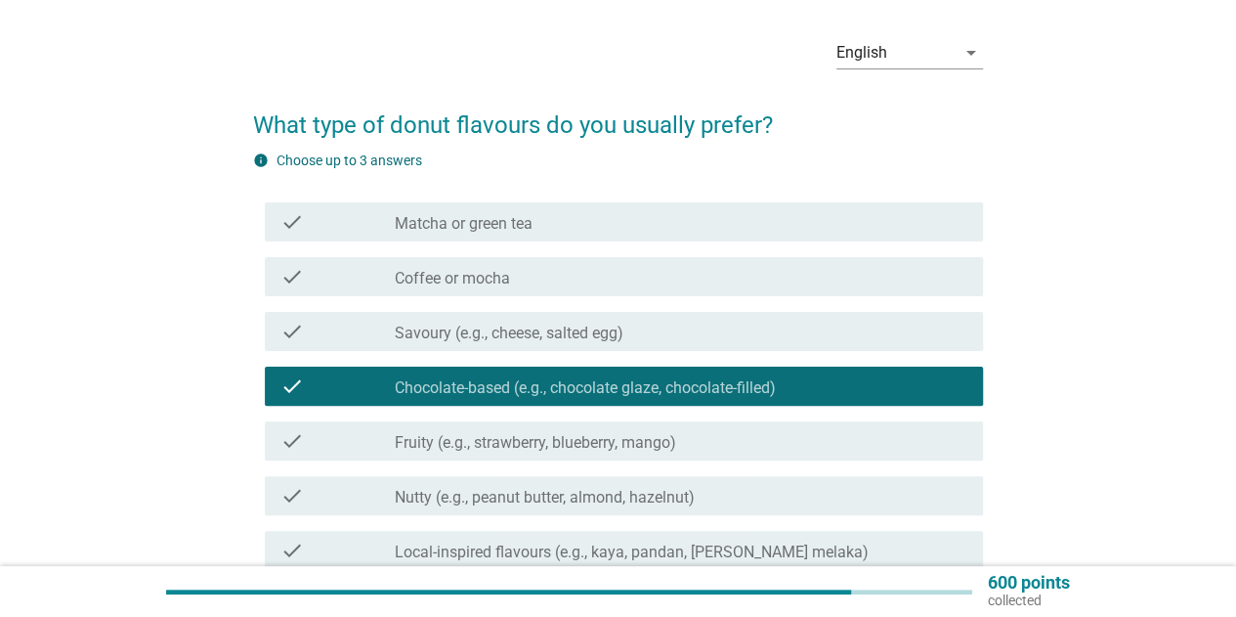
scroll to position [98, 0]
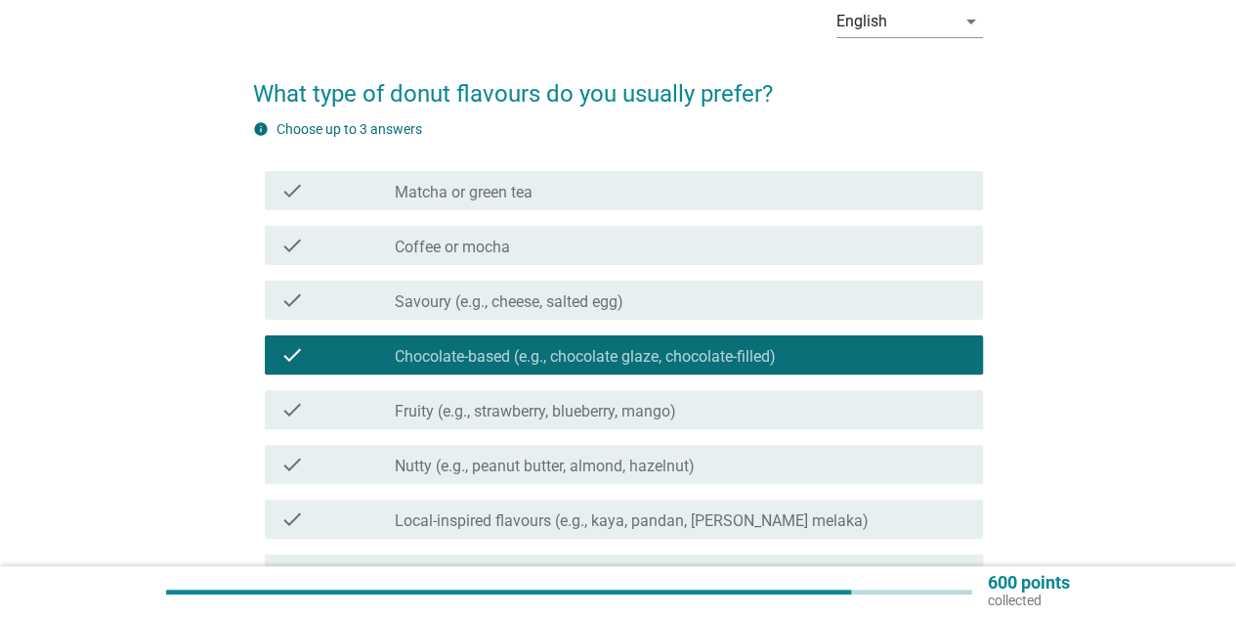
click at [540, 197] on div "check_box_outline_blank Matcha or green tea" at bounding box center [681, 190] width 573 height 23
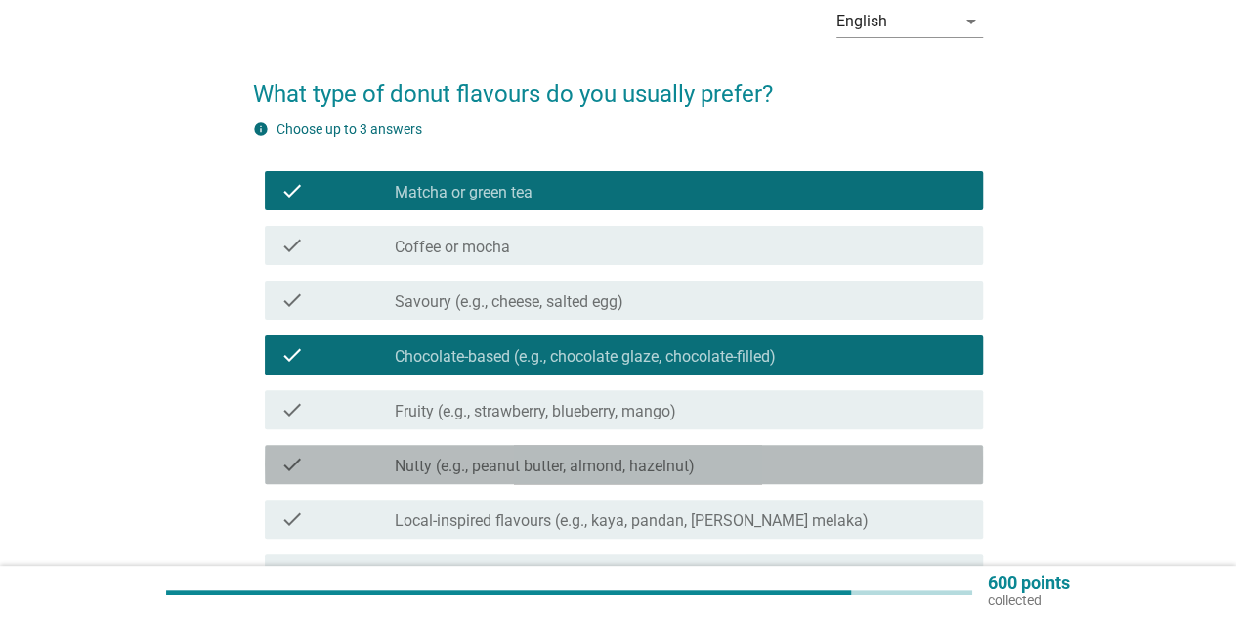
click at [607, 463] on label "Nutty (e.g., peanut butter, almond, hazelnut)" at bounding box center [545, 466] width 300 height 20
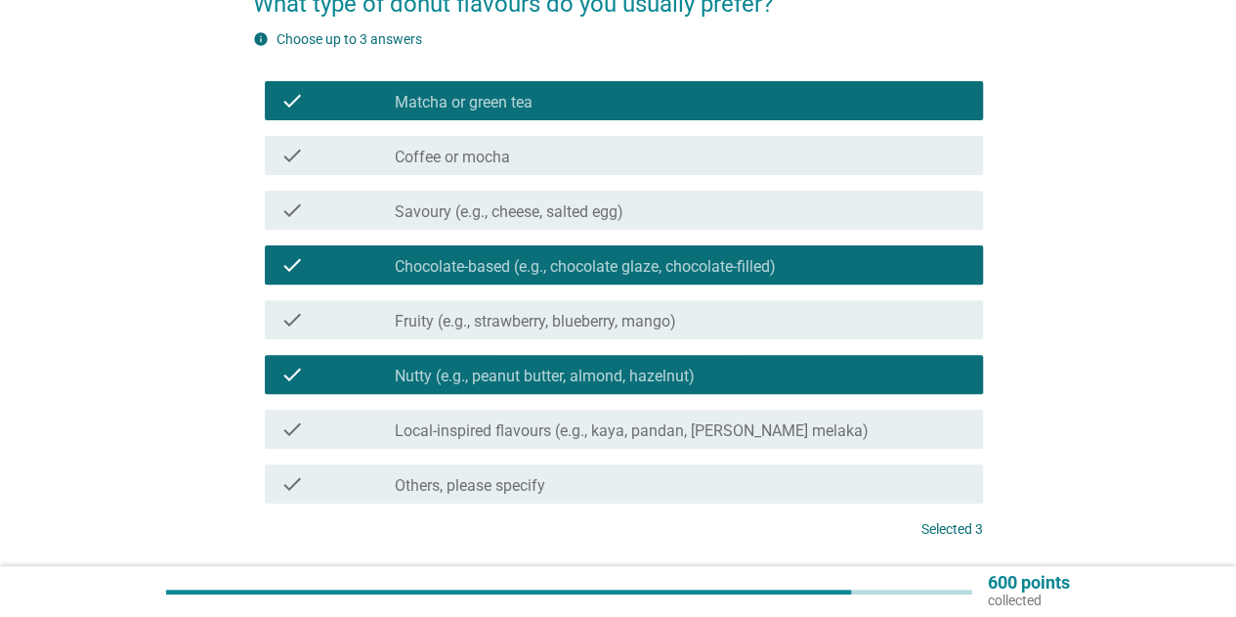
scroll to position [293, 0]
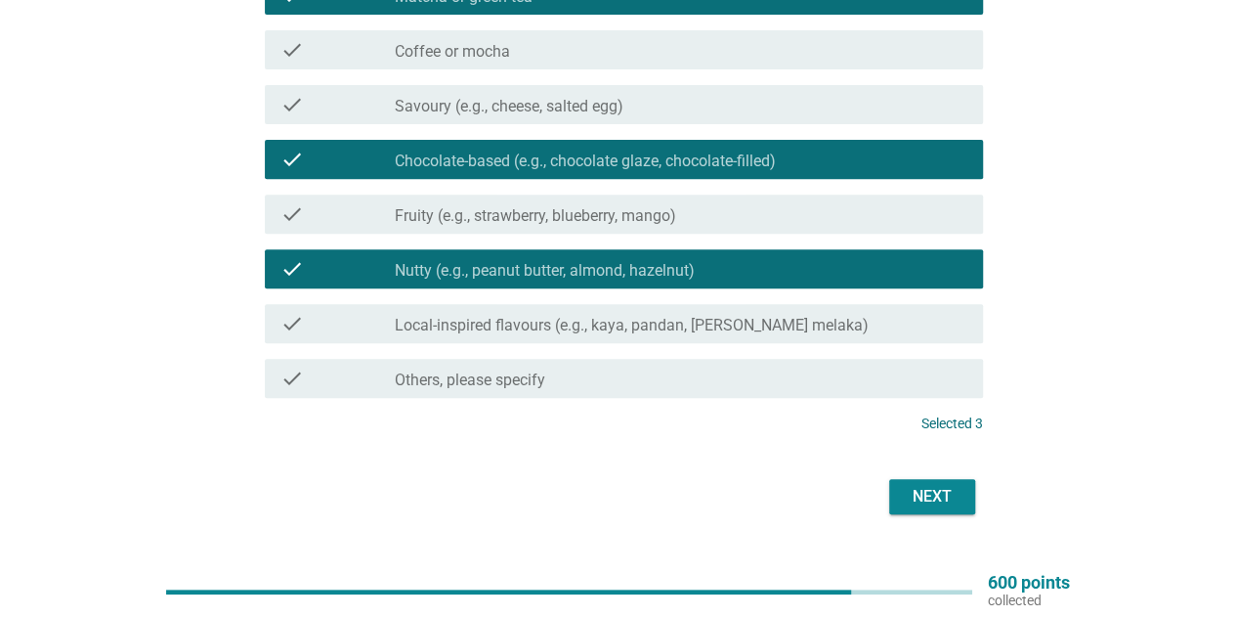
click at [949, 504] on div "Next" at bounding box center [932, 496] width 55 height 23
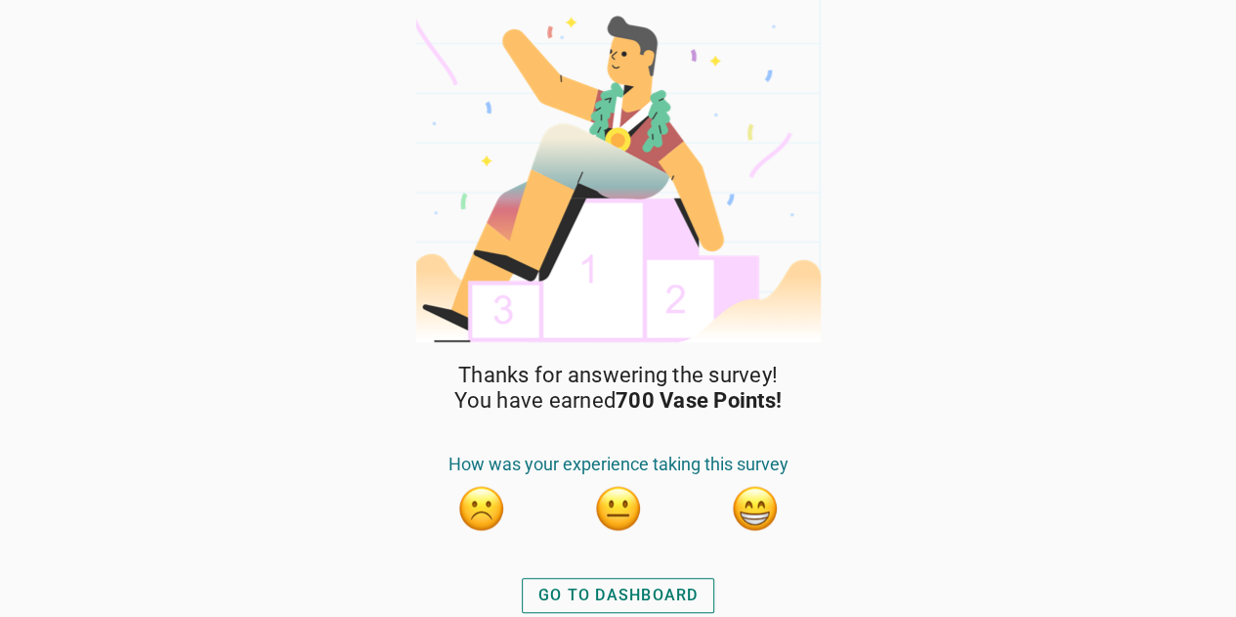
scroll to position [2, 0]
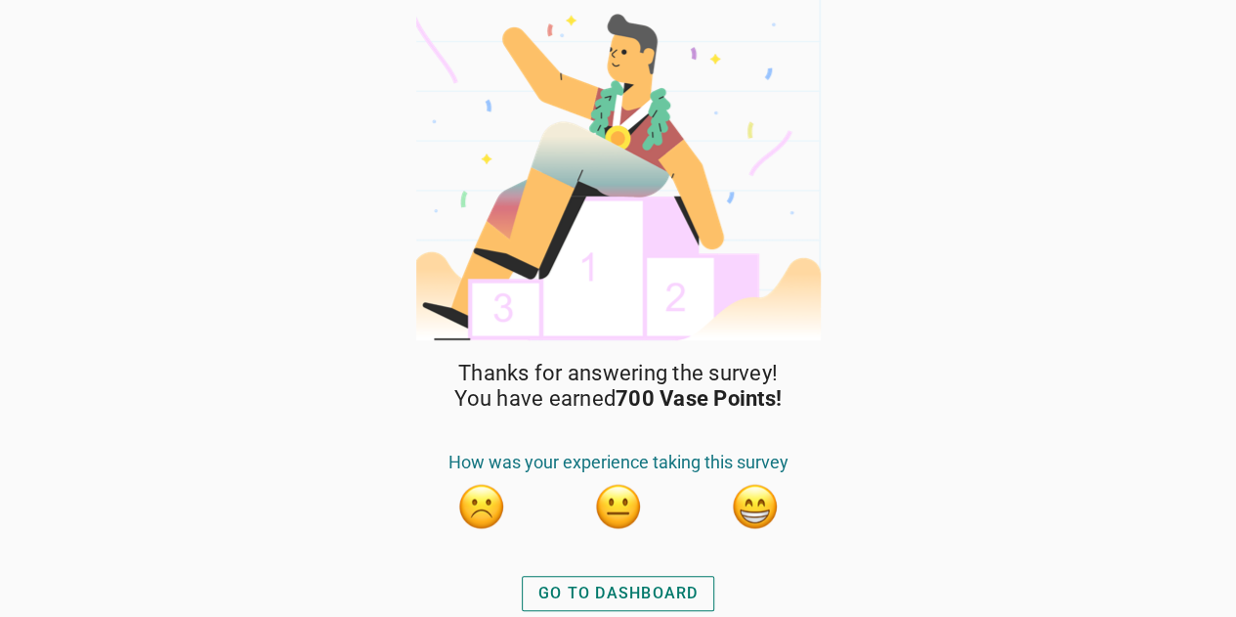
drag, startPoint x: 675, startPoint y: 589, endPoint x: 676, endPoint y: 565, distance: 24.5
click at [675, 587] on div "GO TO DASHBOARD" at bounding box center [619, 593] width 160 height 23
